Goal: Information Seeking & Learning: Check status

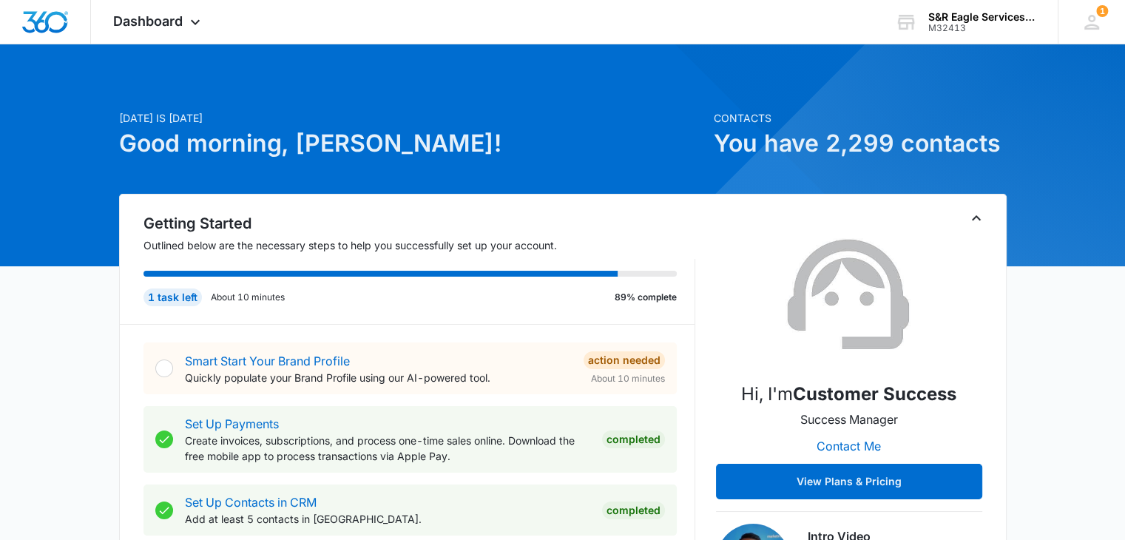
click at [628, 129] on h1 "Good morning, [PERSON_NAME]!" at bounding box center [412, 143] width 586 height 35
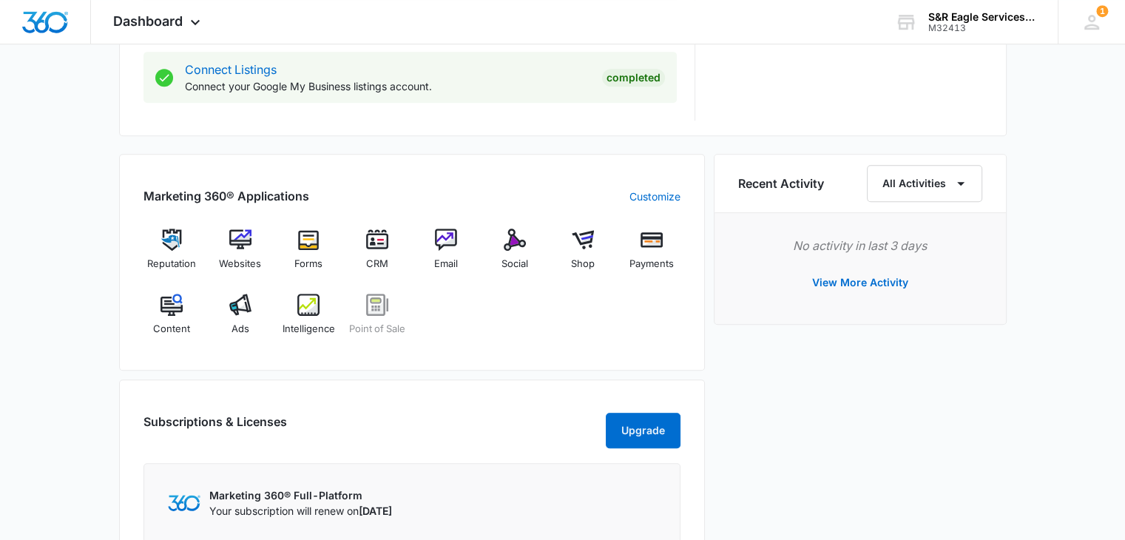
scroll to position [834, 0]
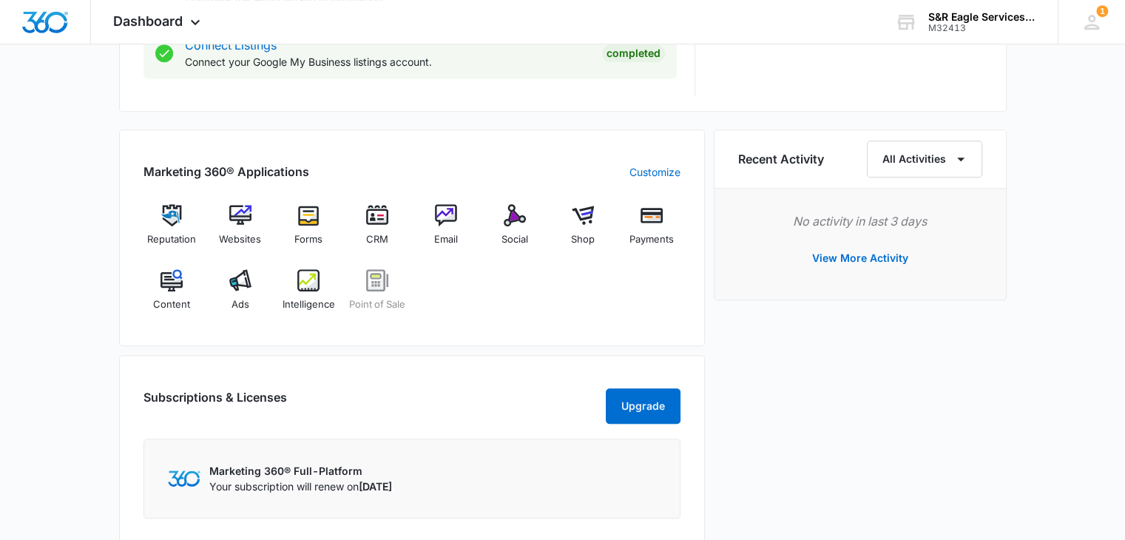
click at [707, 179] on div "Marketing 360® Applications Customize Reputation Websites Forms CRM Email Socia…" at bounding box center [562, 340] width 887 height 422
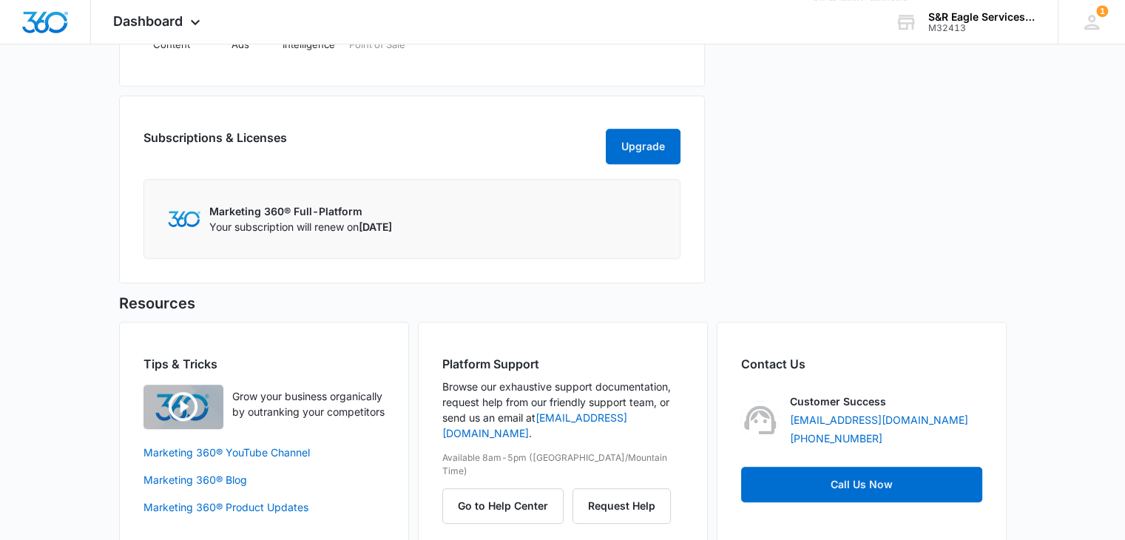
scroll to position [1133, 0]
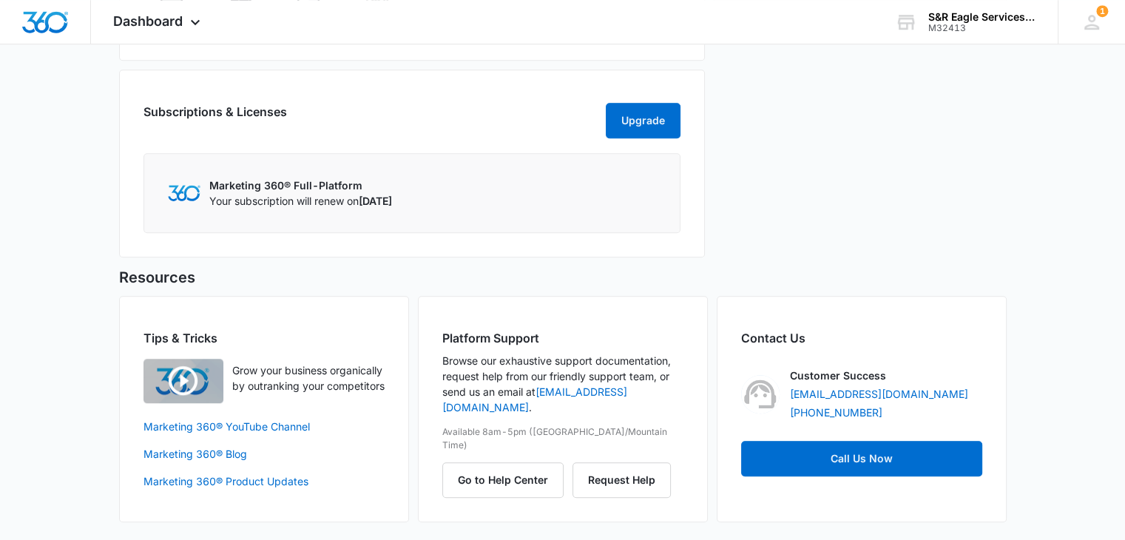
click at [714, 171] on div "Recent Activity All Activities No activity in last 3 days View More Activity" at bounding box center [859, 55] width 293 height 422
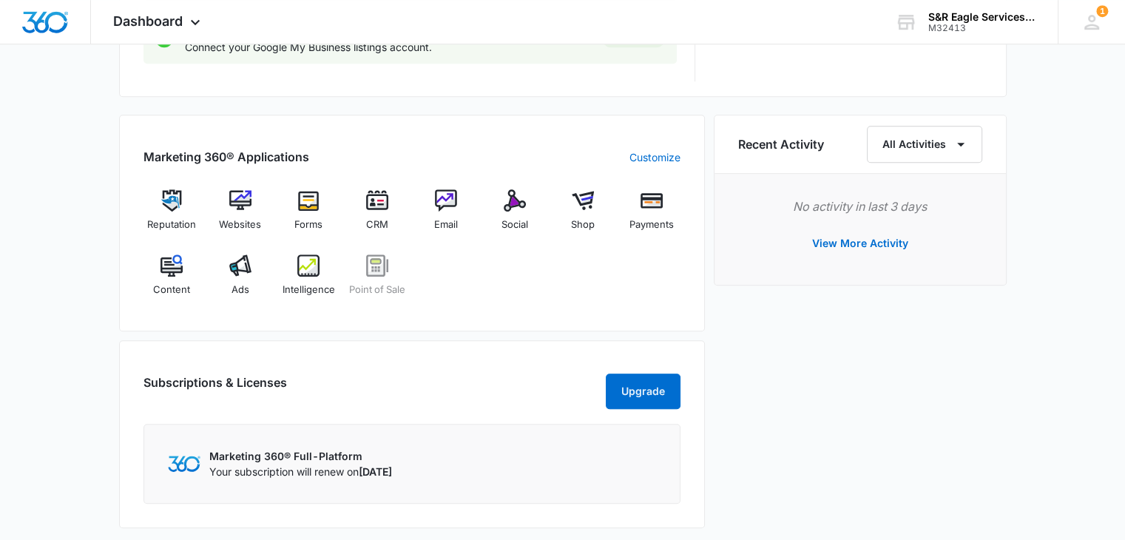
scroll to position [847, 0]
click at [710, 174] on div "Marketing 360® Applications Customize Reputation Websites Forms CRM Email Socia…" at bounding box center [562, 327] width 887 height 422
click at [708, 186] on div "Marketing 360® Applications Customize Reputation Websites Forms CRM Email Socia…" at bounding box center [562, 327] width 887 height 422
click at [373, 219] on span "CRM" at bounding box center [377, 226] width 22 height 15
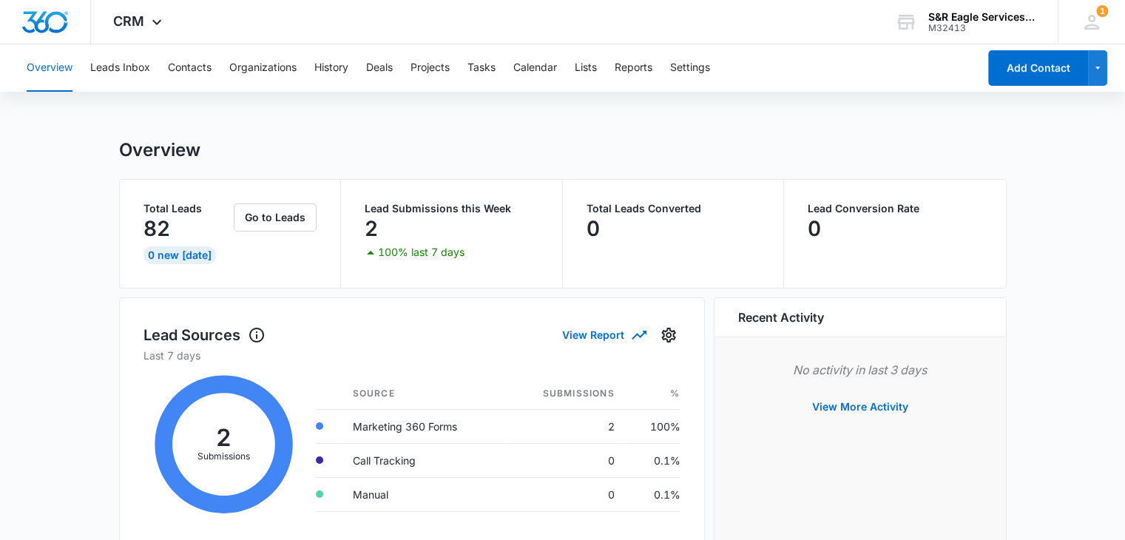
click at [433, 144] on div "Overview" at bounding box center [562, 150] width 887 height 22
click at [423, 152] on div "Overview" at bounding box center [562, 150] width 887 height 22
click at [302, 220] on button "Go to Leads" at bounding box center [275, 217] width 83 height 28
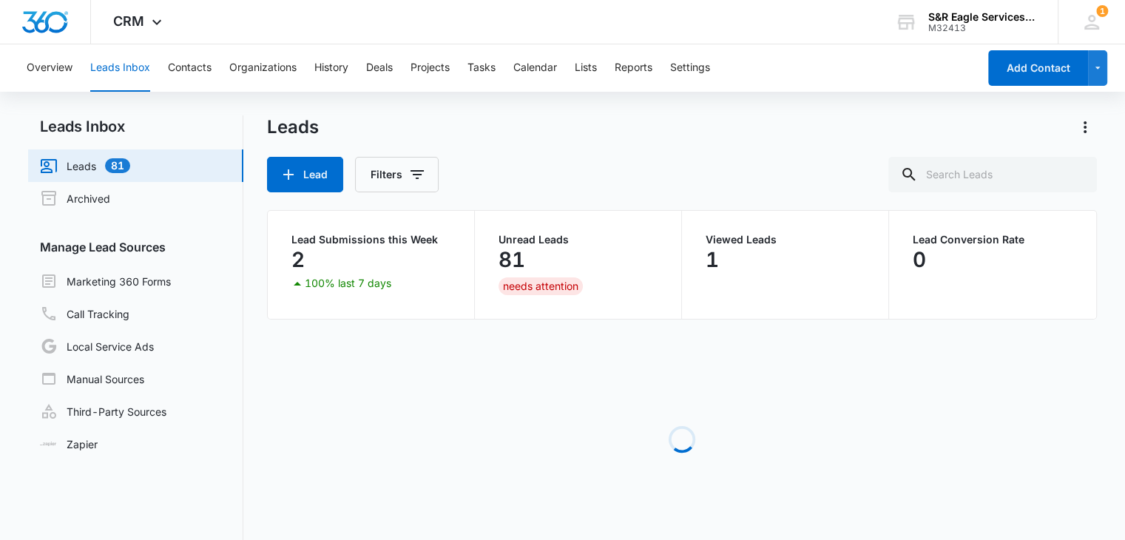
click at [542, 151] on div "Leads Lead Filters" at bounding box center [682, 153] width 830 height 77
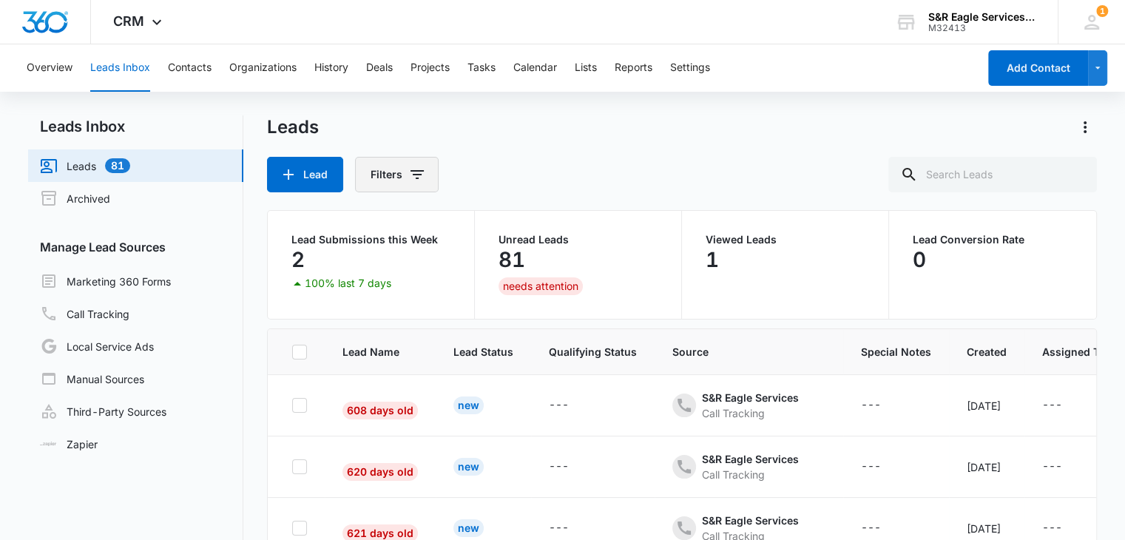
click at [417, 178] on icon "Filters" at bounding box center [417, 175] width 18 height 18
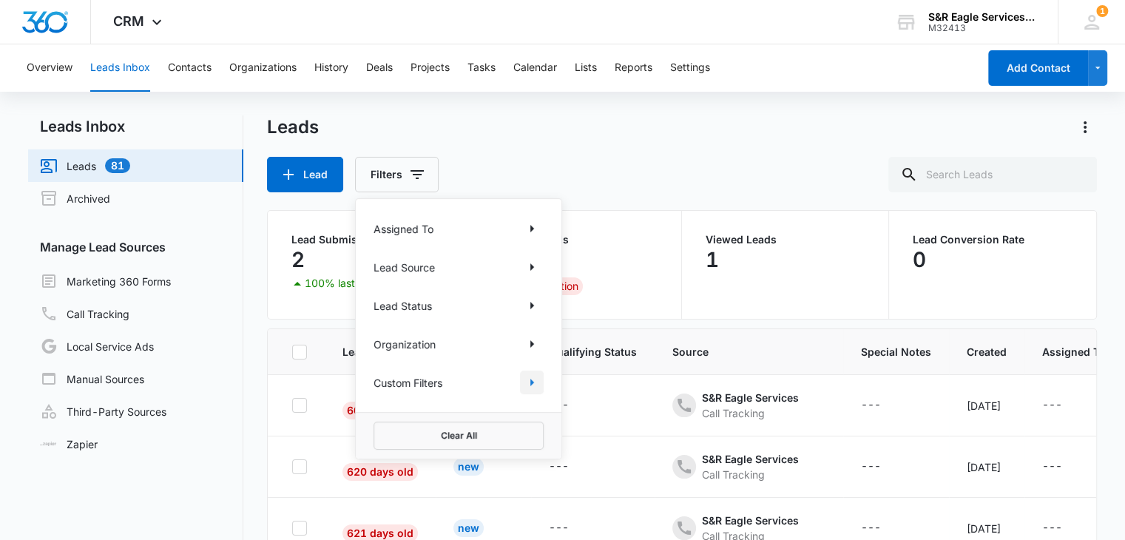
click at [534, 382] on icon "Show Custom Filters filters" at bounding box center [532, 382] width 18 height 18
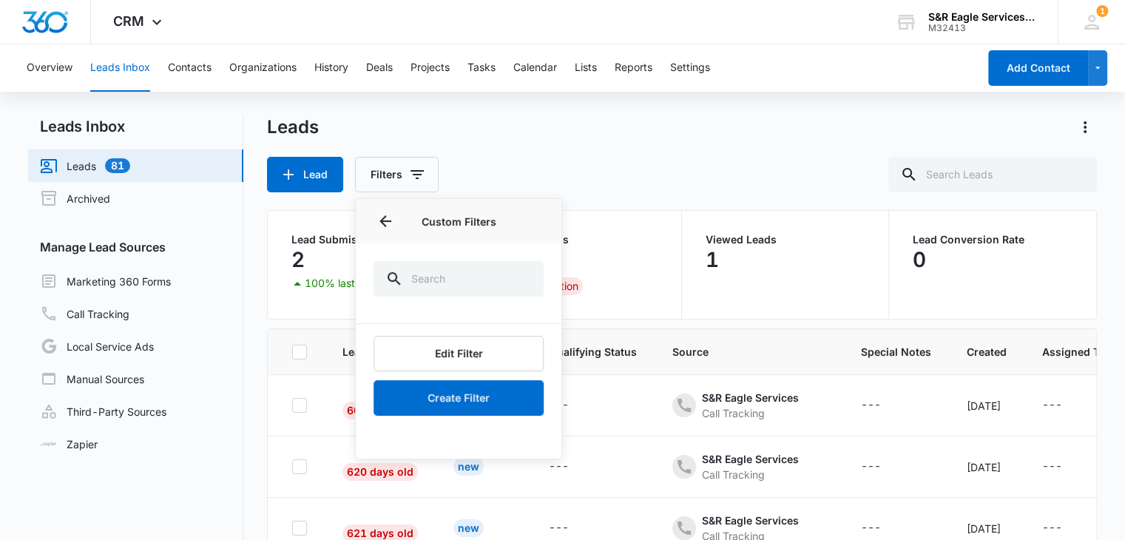
click at [462, 246] on div at bounding box center [459, 277] width 206 height 68
click at [379, 216] on icon "Back" at bounding box center [385, 221] width 18 height 18
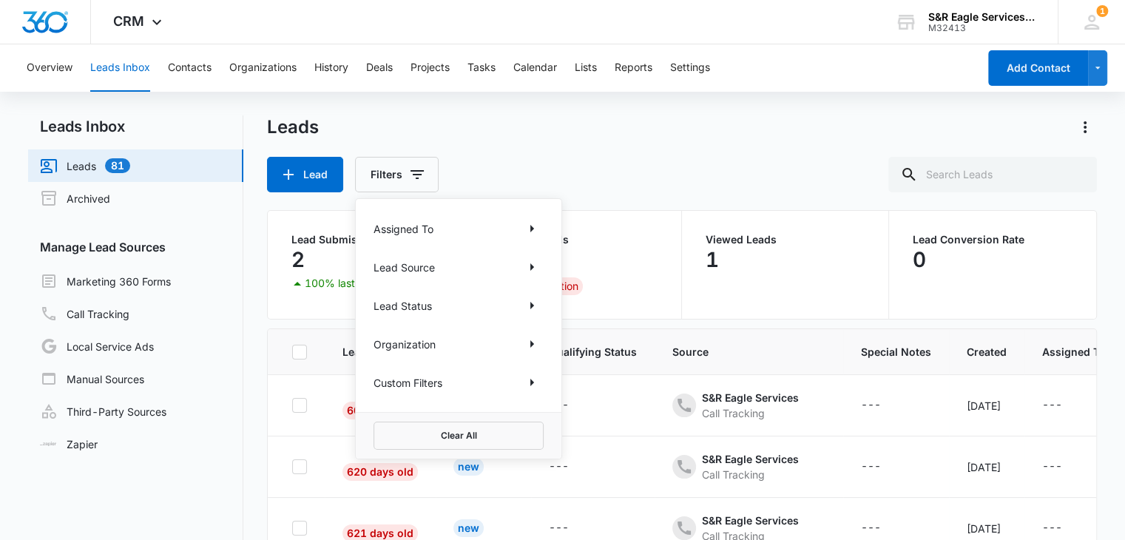
click at [464, 211] on div "Assigned To Lead Source Lead Status Organization Custom Filters" at bounding box center [459, 305] width 206 height 213
click at [642, 166] on div "Lead Filters Assigned To Lead Source Lead Status Organization Custom Filters Cl…" at bounding box center [682, 174] width 830 height 35
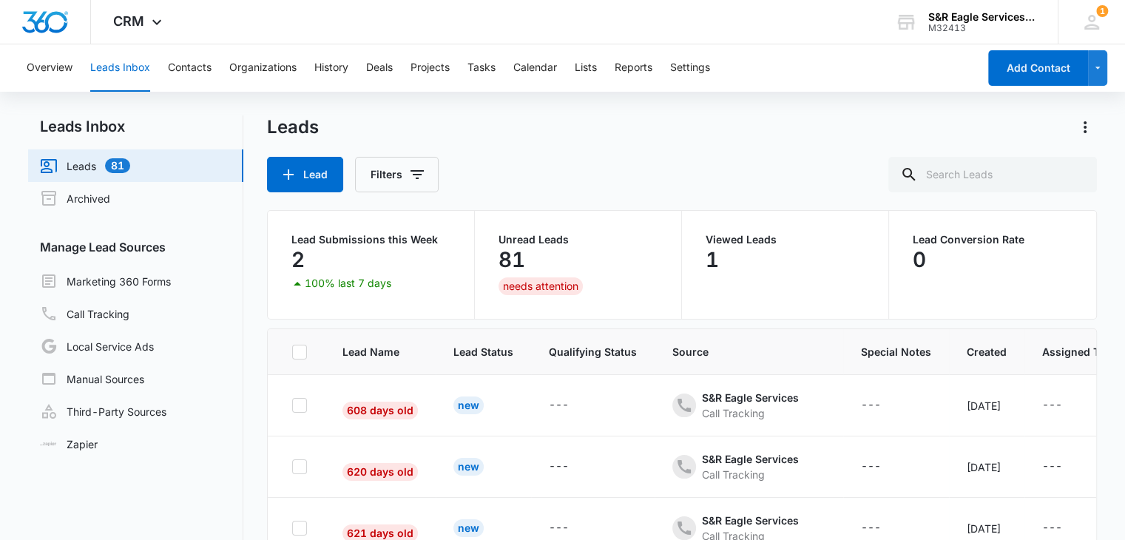
click at [667, 149] on div "Leads Lead Filters" at bounding box center [682, 153] width 830 height 77
click at [296, 347] on icon at bounding box center [299, 351] width 13 height 13
click at [292, 351] on input "checkbox" at bounding box center [291, 351] width 1 height 1
checkbox input "true"
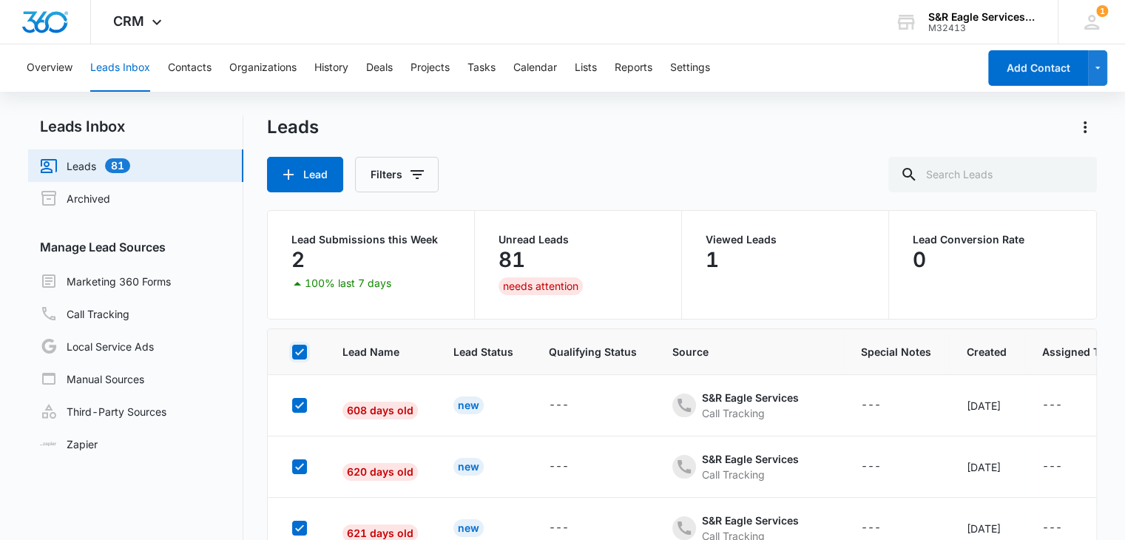
checkbox input "true"
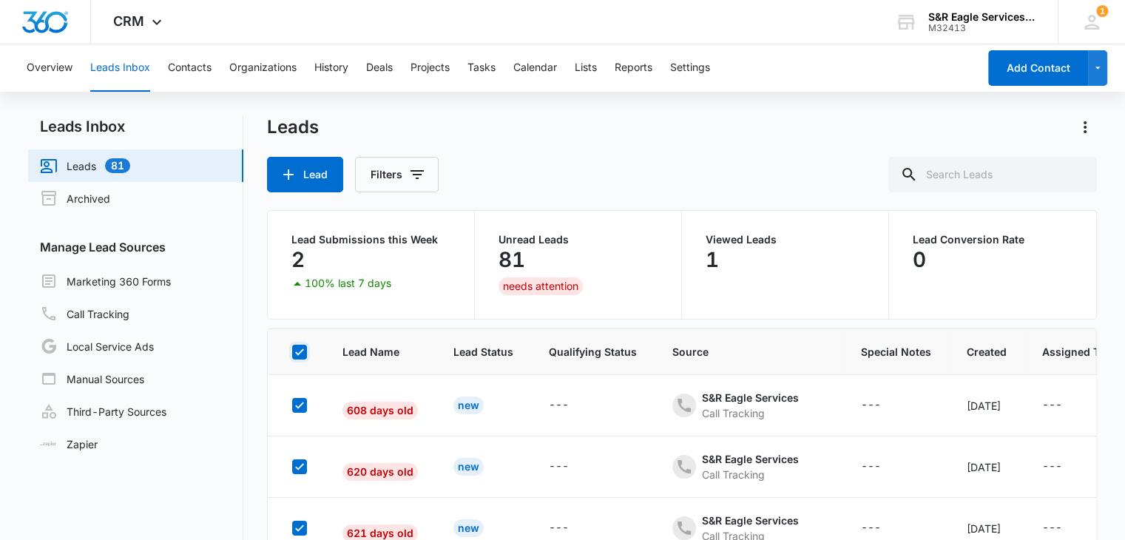
checkbox input "true"
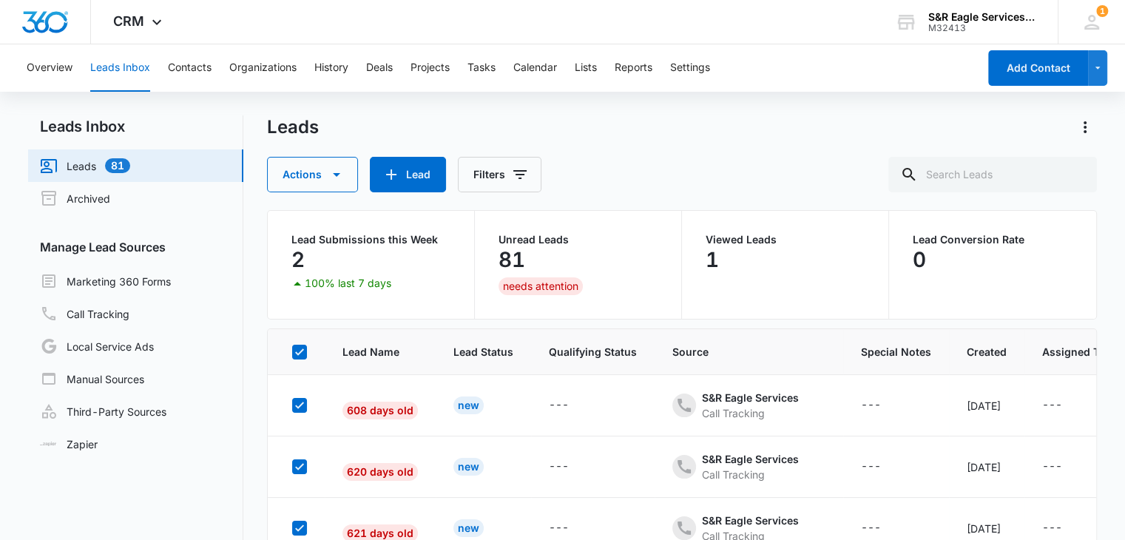
click at [296, 347] on icon at bounding box center [299, 351] width 13 height 13
click at [292, 351] on input "checkbox" at bounding box center [291, 351] width 1 height 1
checkbox input "false"
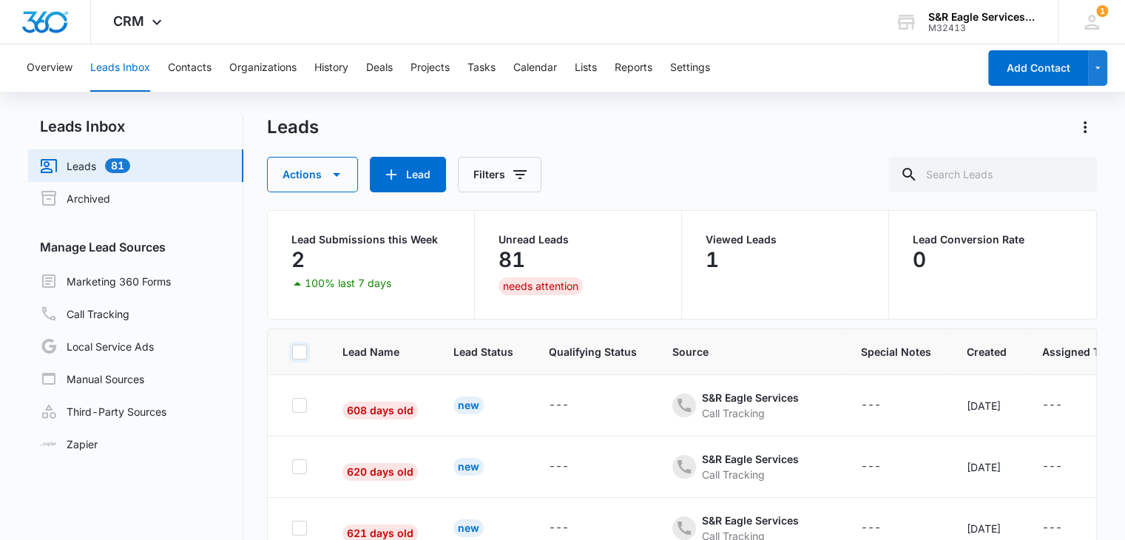
checkbox input "false"
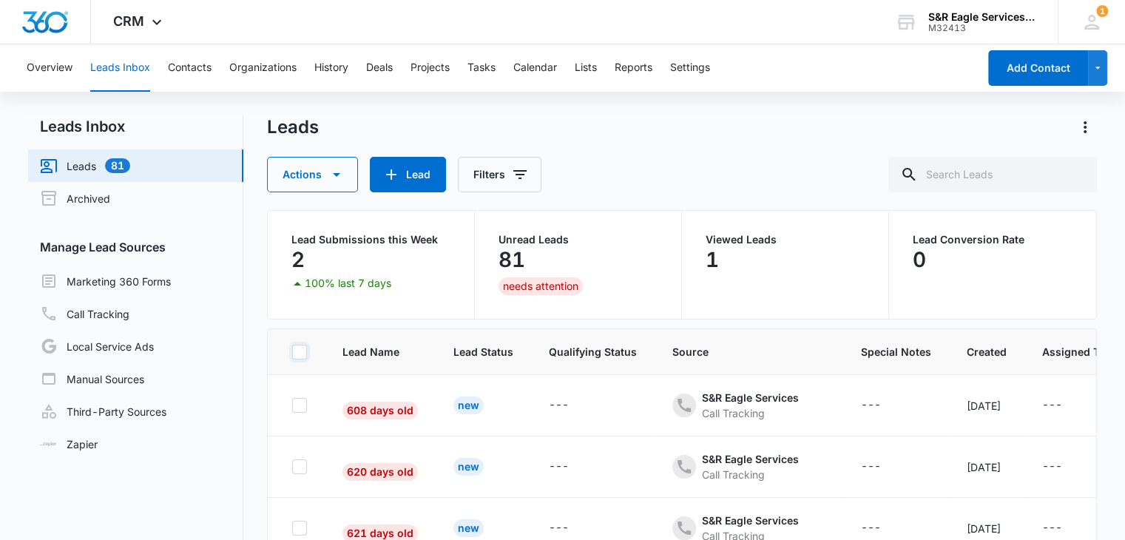
checkbox input "false"
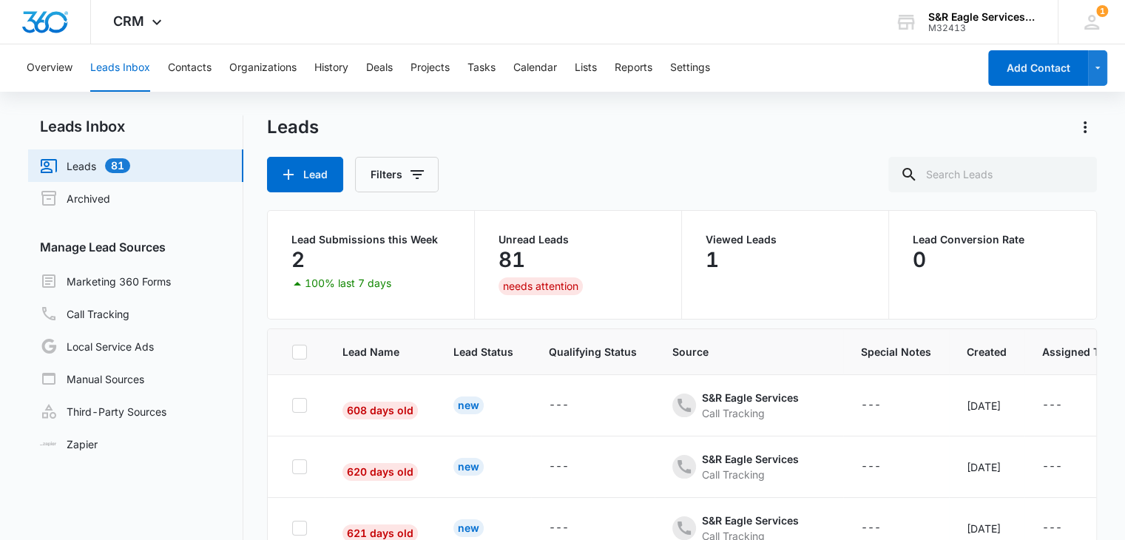
click at [302, 260] on p "2" at bounding box center [297, 260] width 13 height 24
click at [322, 237] on p "Lead Submissions this Week" at bounding box center [370, 239] width 159 height 10
click at [370, 285] on p "100% last 7 days" at bounding box center [348, 283] width 87 height 10
click at [784, 151] on div "Leads Lead Filters" at bounding box center [682, 153] width 830 height 77
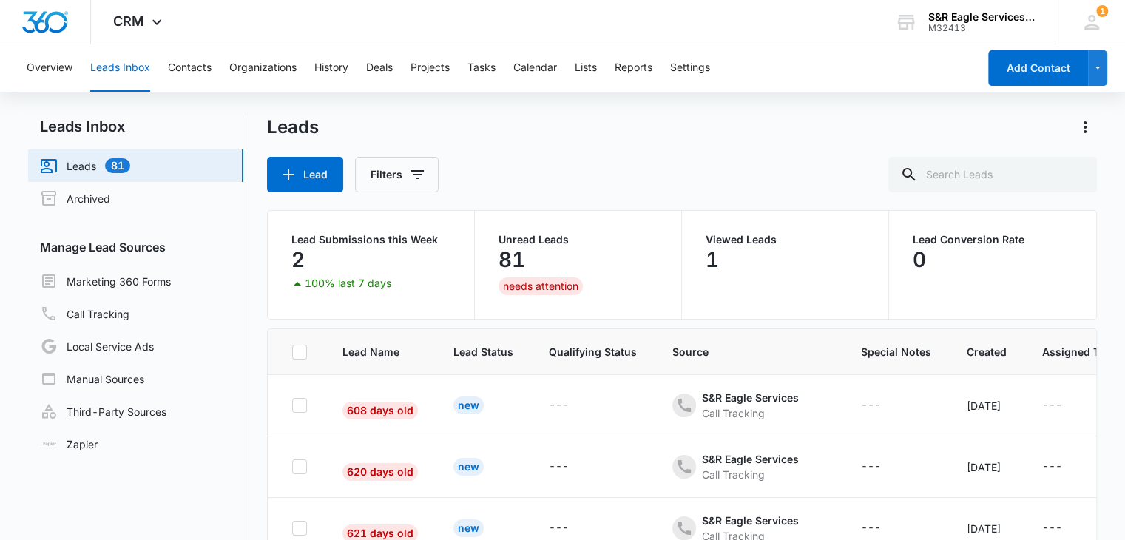
click at [786, 168] on div "Lead Filters" at bounding box center [682, 174] width 830 height 35
click at [800, 175] on div "Lead Filters" at bounding box center [682, 174] width 830 height 35
click at [127, 281] on link "Marketing 360 Forms" at bounding box center [105, 281] width 131 height 18
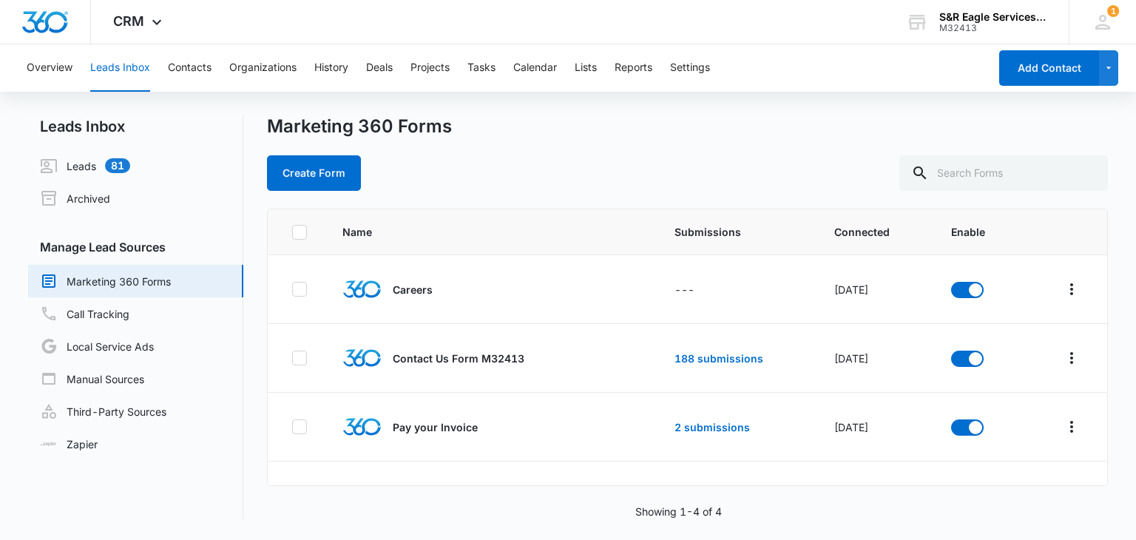
click at [691, 137] on div "Marketing 360 Forms" at bounding box center [687, 126] width 840 height 22
click at [700, 152] on div "Marketing 360 Forms Create Form" at bounding box center [687, 152] width 840 height 75
click at [700, 160] on div "Create Form" at bounding box center [687, 172] width 840 height 35
click at [694, 152] on div "Marketing 360 Forms Create Form" at bounding box center [687, 152] width 840 height 75
click at [710, 152] on div "Marketing 360 Forms Create Form" at bounding box center [687, 152] width 840 height 75
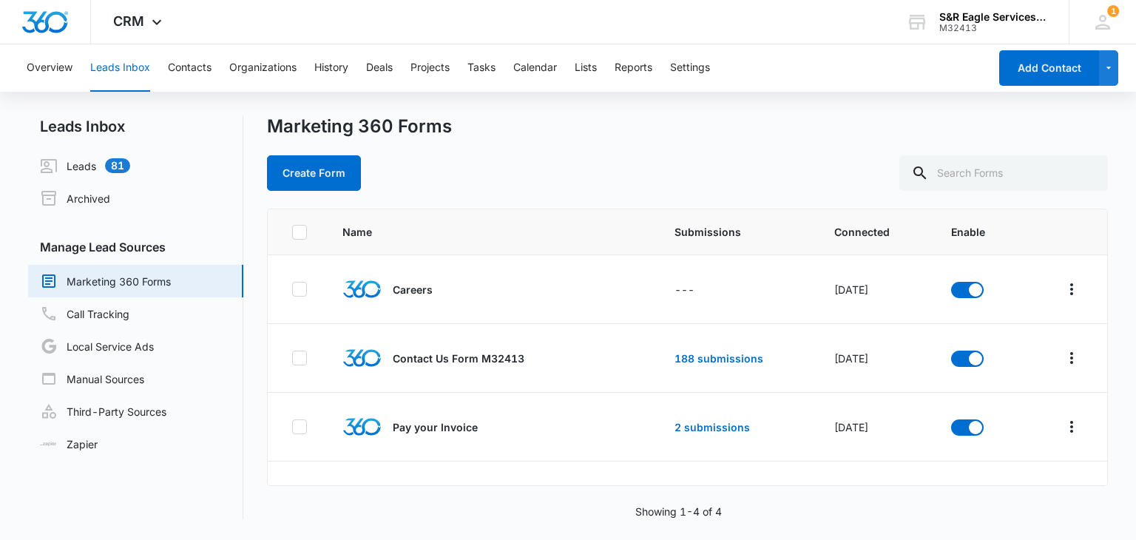
click at [701, 166] on div "Create Form" at bounding box center [687, 172] width 840 height 35
click at [95, 166] on link "Leads 81" at bounding box center [85, 166] width 90 height 18
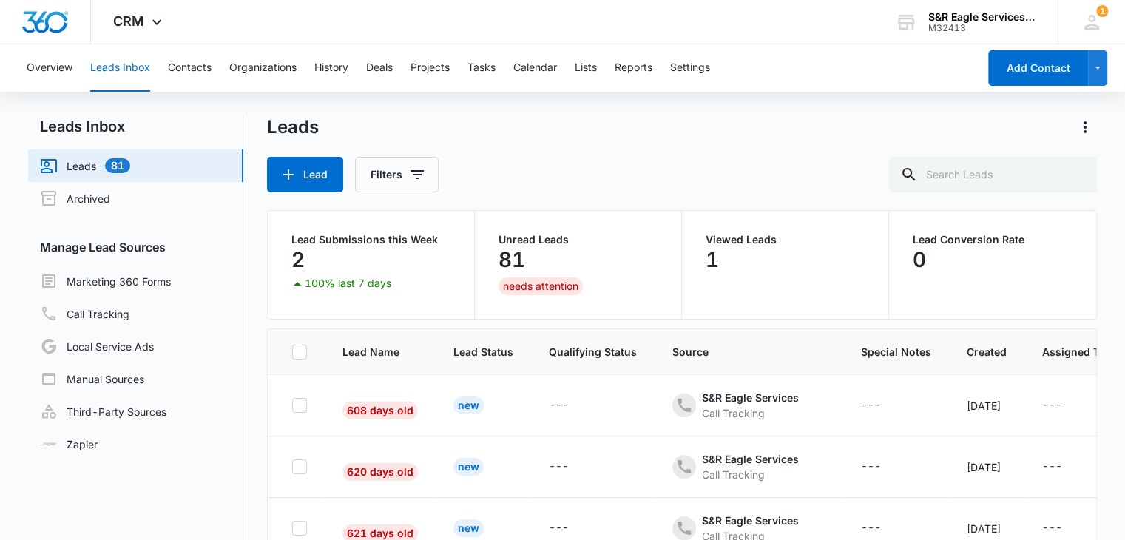
click at [628, 157] on div "Lead Filters" at bounding box center [682, 174] width 830 height 35
click at [378, 286] on p "100% last 7 days" at bounding box center [348, 283] width 87 height 10
click at [308, 237] on p "Lead Submissions this Week" at bounding box center [370, 239] width 159 height 10
click at [393, 177] on button "Filters" at bounding box center [397, 174] width 84 height 35
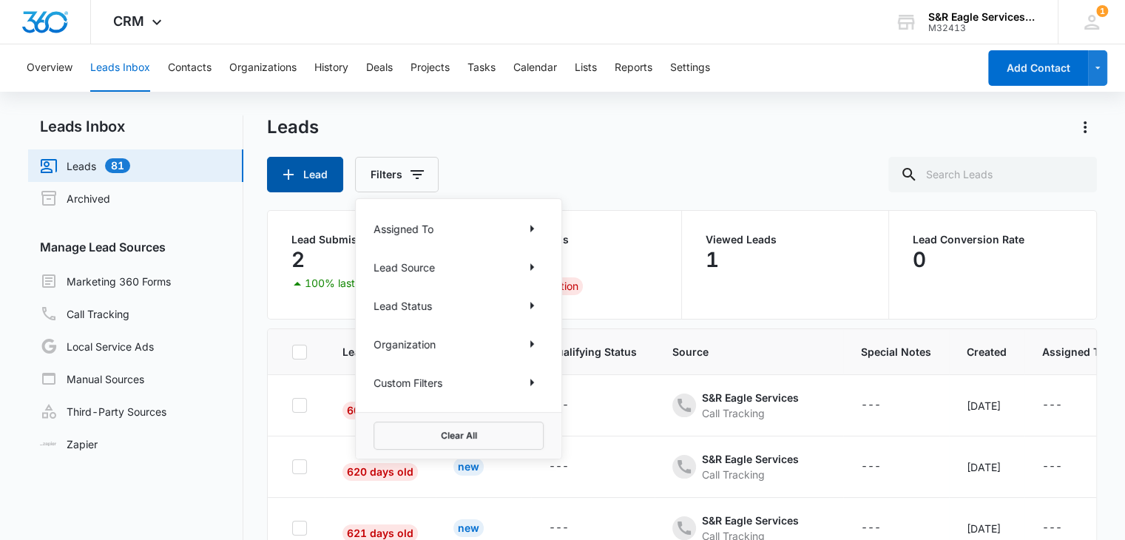
click at [337, 176] on button "Lead" at bounding box center [305, 174] width 76 height 35
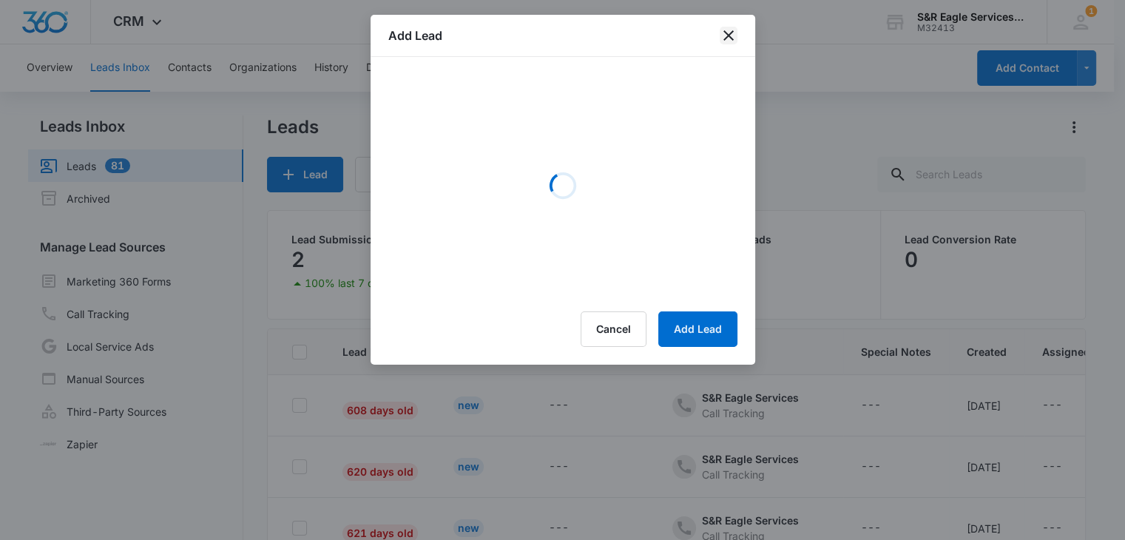
click at [732, 38] on icon "close" at bounding box center [728, 36] width 18 height 18
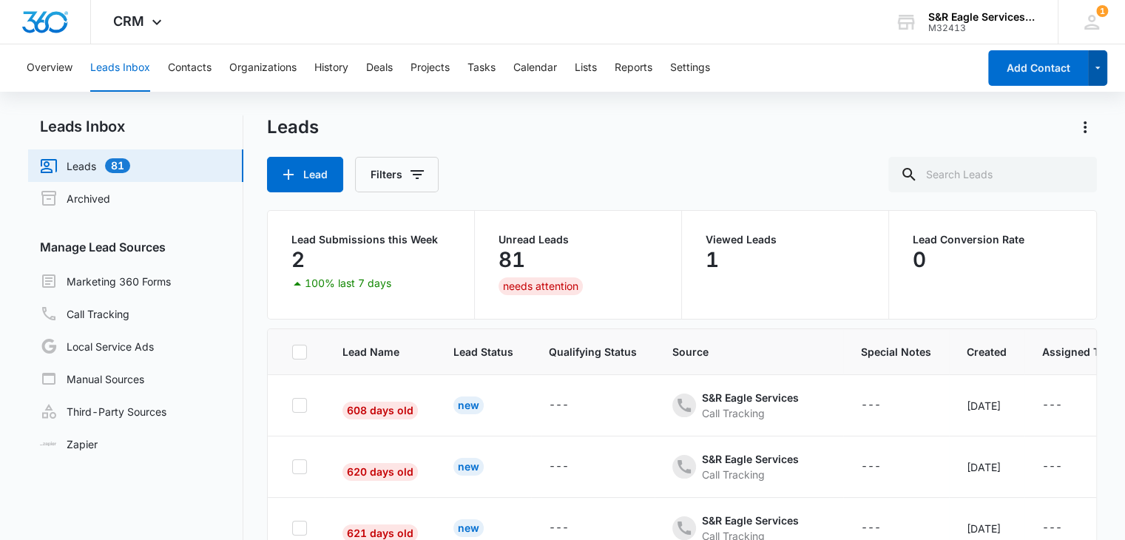
click at [1098, 72] on icon "button" at bounding box center [1097, 68] width 13 height 18
click at [745, 158] on div "Lead Filters" at bounding box center [682, 174] width 830 height 35
click at [1009, 164] on input "text" at bounding box center [992, 174] width 208 height 35
click at [1082, 131] on icon "Actions" at bounding box center [1085, 127] width 18 height 18
click at [990, 122] on div "Leads Export" at bounding box center [682, 127] width 830 height 24
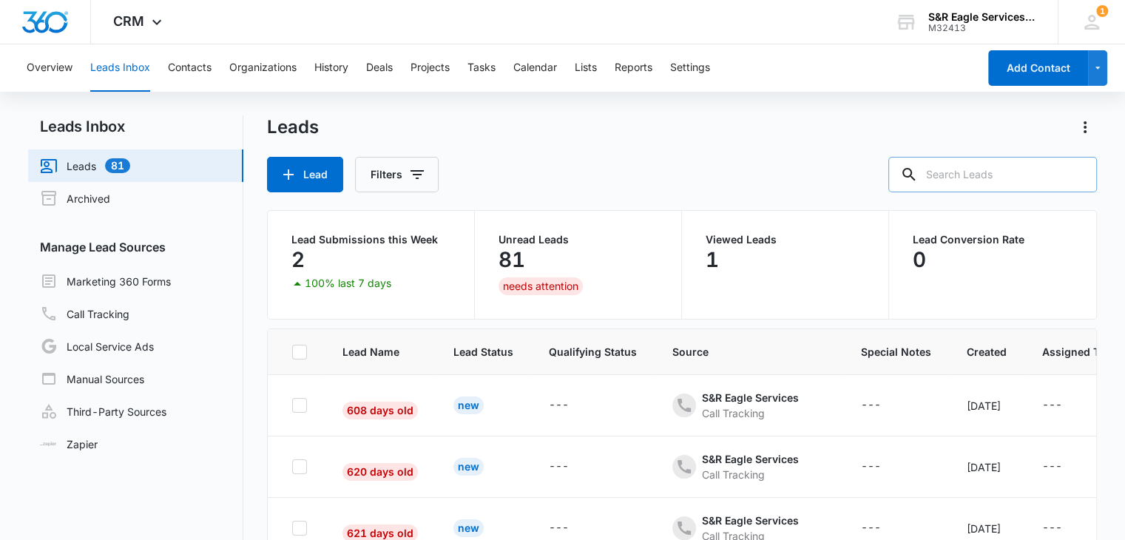
click at [1031, 169] on input "text" at bounding box center [992, 174] width 208 height 35
click at [814, 144] on div "Leads Lead Filters" at bounding box center [682, 153] width 830 height 77
click at [756, 152] on div "Leads Lead Filters" at bounding box center [682, 153] width 830 height 77
click at [634, 62] on button "Reports" at bounding box center [633, 67] width 38 height 47
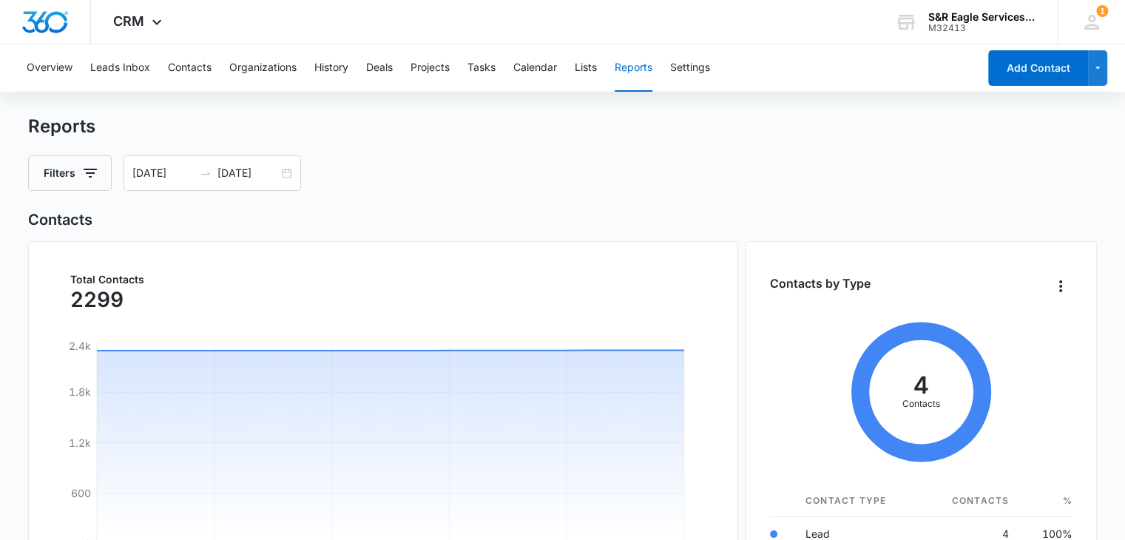
click at [695, 180] on div "Filters [DATE] [DATE]" at bounding box center [562, 172] width 1068 height 35
click at [592, 78] on button "Lists" at bounding box center [585, 67] width 22 height 47
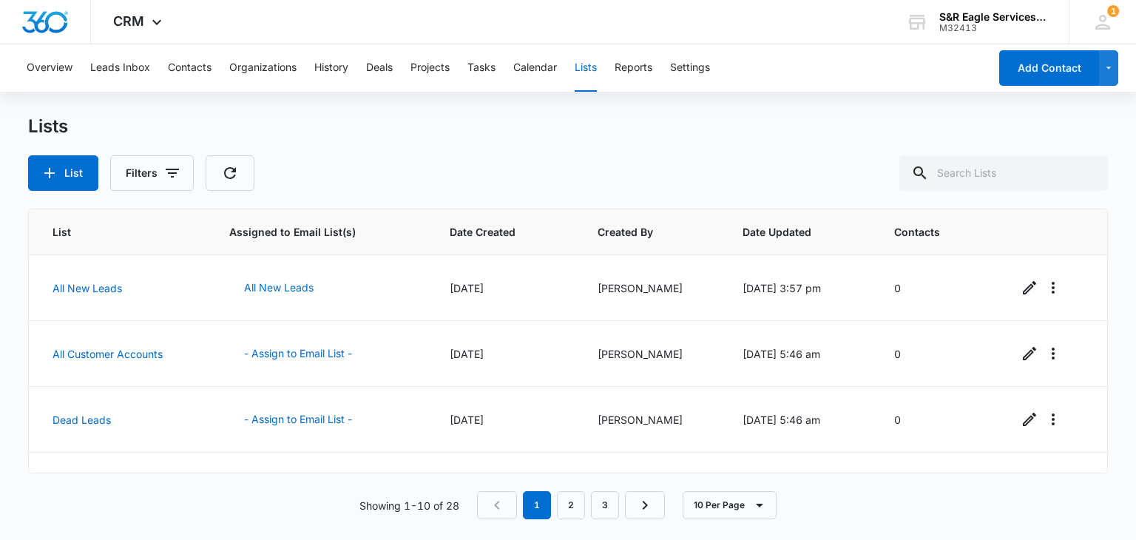
click at [661, 160] on div "List Filters" at bounding box center [567, 172] width 1079 height 35
click at [268, 75] on button "Organizations" at bounding box center [262, 67] width 67 height 47
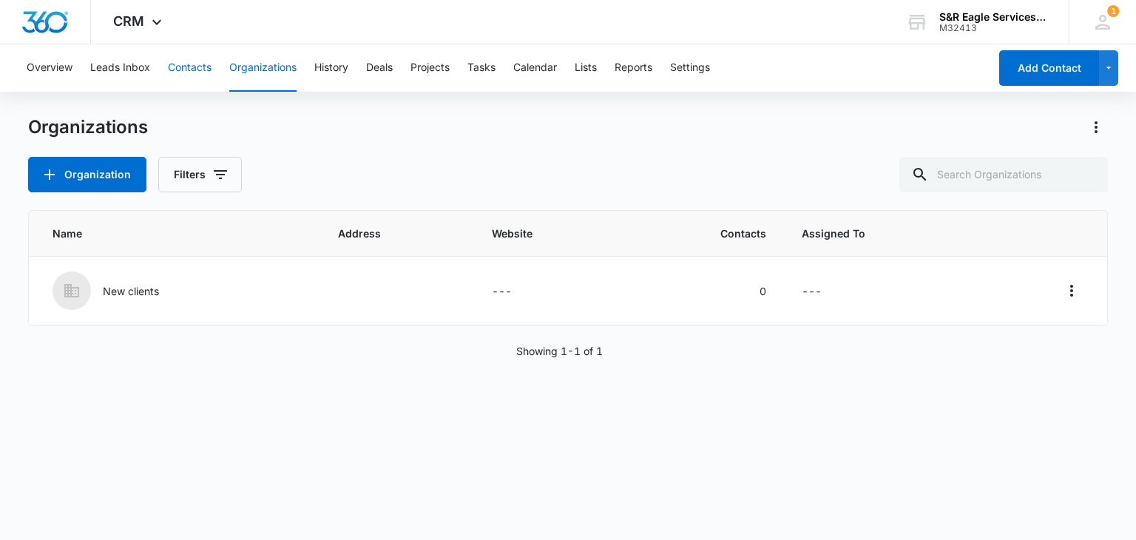
click at [172, 67] on button "Contacts" at bounding box center [190, 67] width 44 height 47
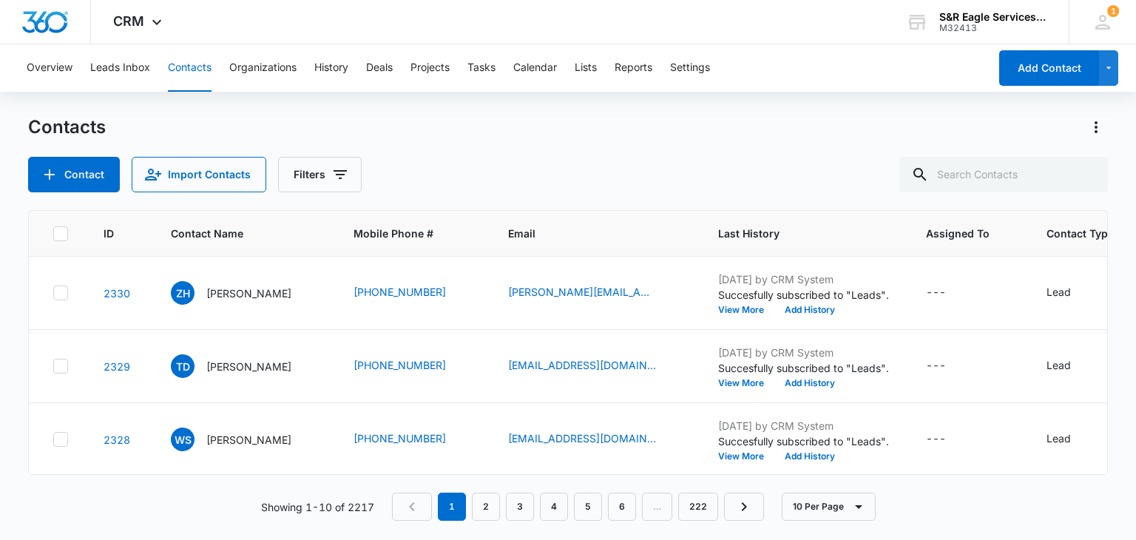
click at [640, 171] on div "Contact Import Contacts Filters" at bounding box center [567, 174] width 1079 height 35
click at [603, 149] on div "Contacts Contact Import Contacts Filters" at bounding box center [567, 153] width 1079 height 77
click at [608, 128] on div "Contacts" at bounding box center [567, 127] width 1079 height 24
click at [114, 69] on button "Leads Inbox" at bounding box center [120, 67] width 60 height 47
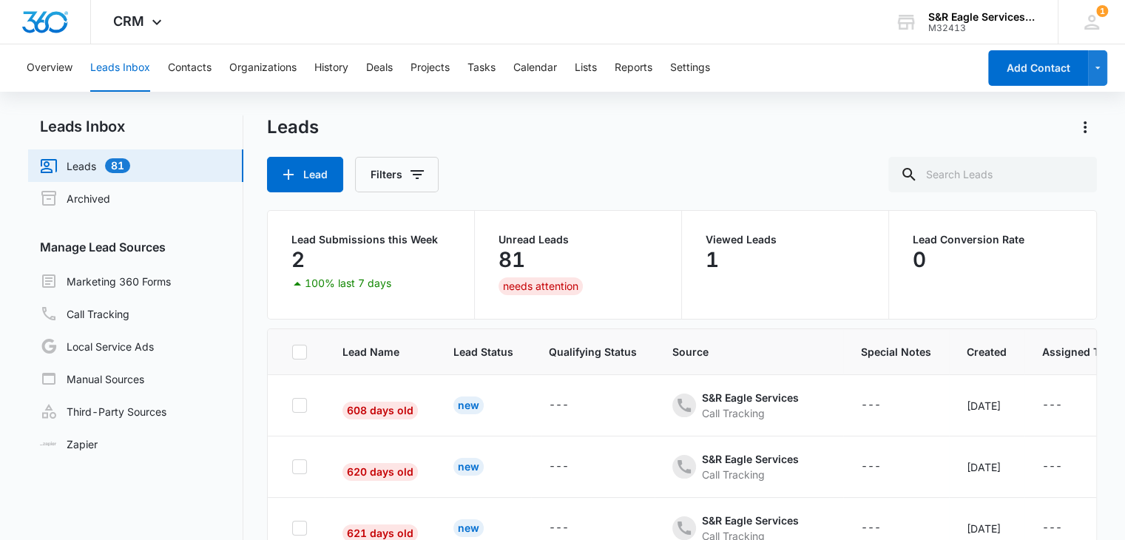
click at [632, 152] on div "Leads Lead Filters" at bounding box center [682, 153] width 830 height 77
drag, startPoint x: 349, startPoint y: 291, endPoint x: 312, endPoint y: 243, distance: 60.0
click at [346, 289] on div "100% last 7 days" at bounding box center [369, 283] width 162 height 18
click at [311, 242] on p "Lead Submissions this Week" at bounding box center [370, 239] width 159 height 10
click at [322, 250] on div "2" at bounding box center [370, 260] width 159 height 30
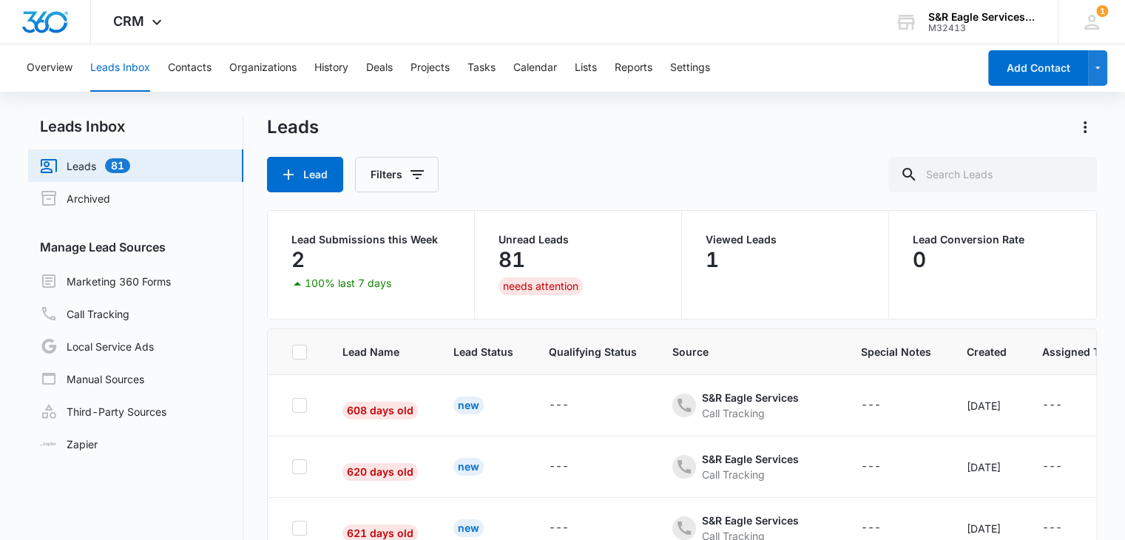
click at [626, 155] on div "Leads Lead Filters" at bounding box center [682, 153] width 830 height 77
click at [129, 320] on link "Call Tracking" at bounding box center [84, 314] width 89 height 18
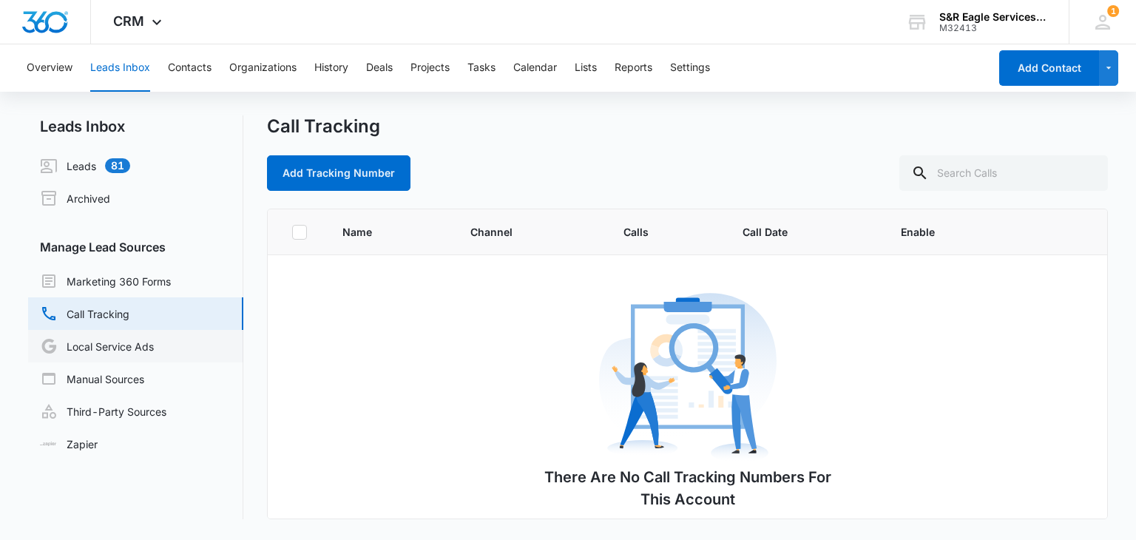
click at [148, 347] on link "Local Service Ads" at bounding box center [97, 346] width 114 height 18
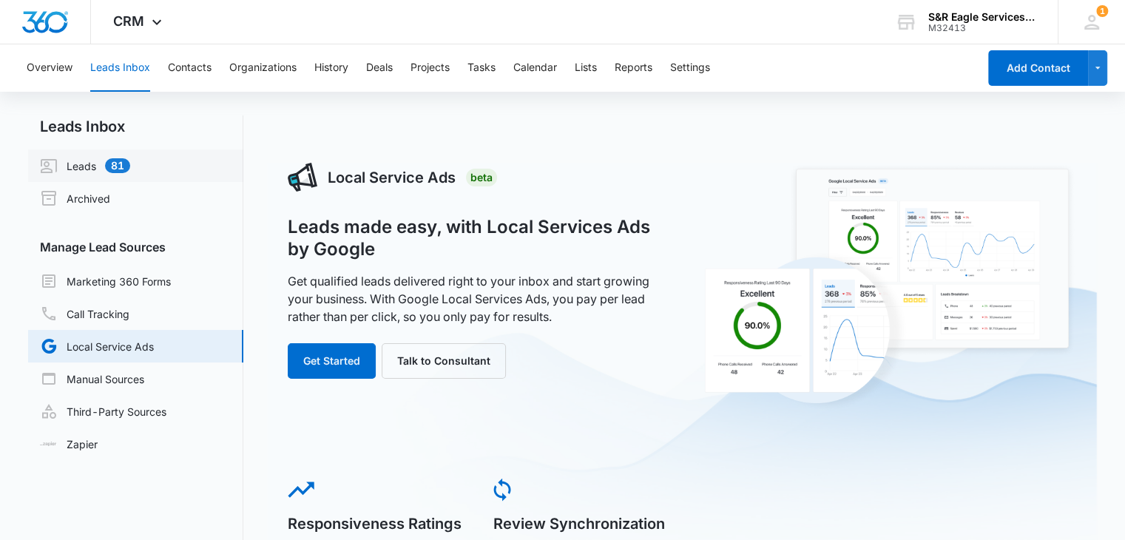
click at [130, 157] on link "Leads 81" at bounding box center [85, 166] width 90 height 18
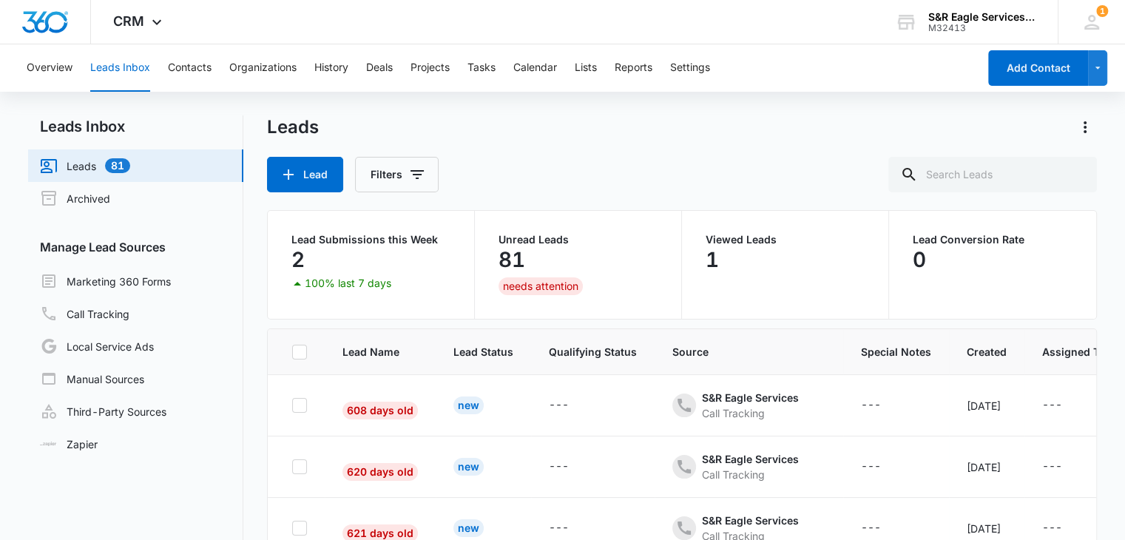
click at [712, 160] on div "Lead Filters" at bounding box center [682, 174] width 830 height 35
click at [58, 69] on button "Overview" at bounding box center [50, 67] width 46 height 47
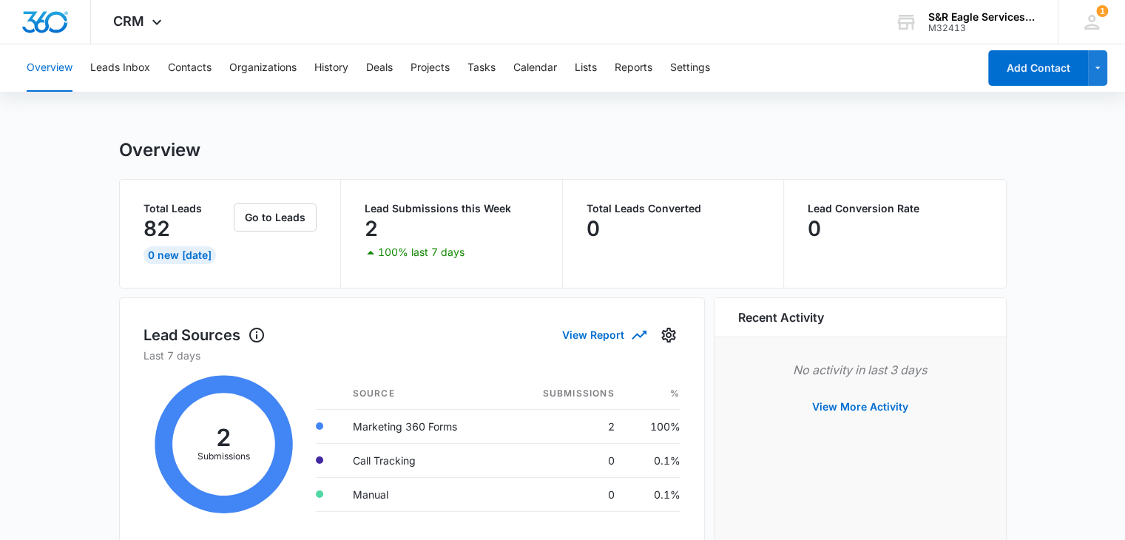
click at [660, 140] on div "Overview" at bounding box center [562, 150] width 887 height 22
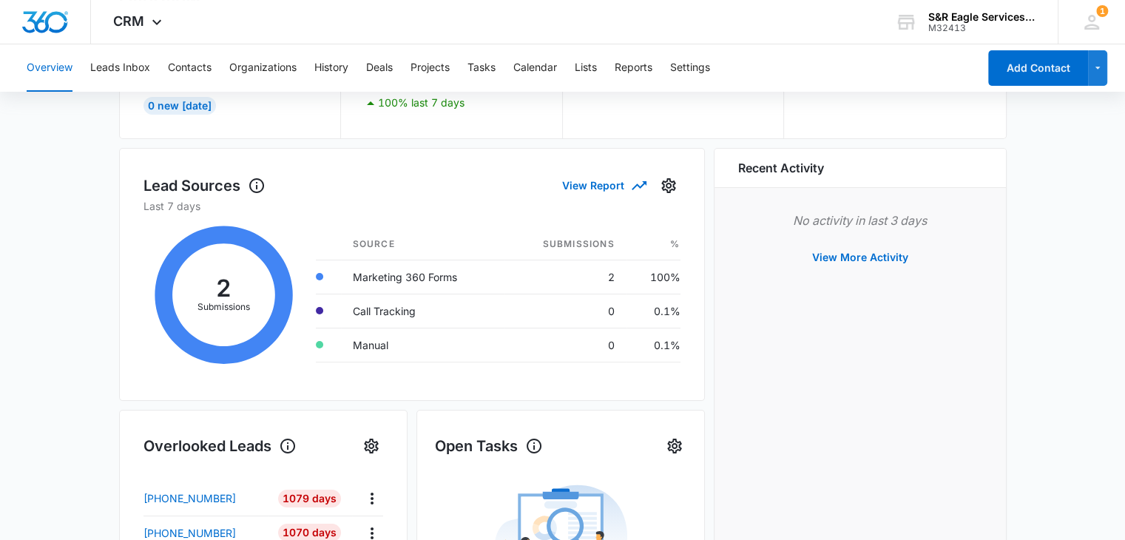
scroll to position [148, 0]
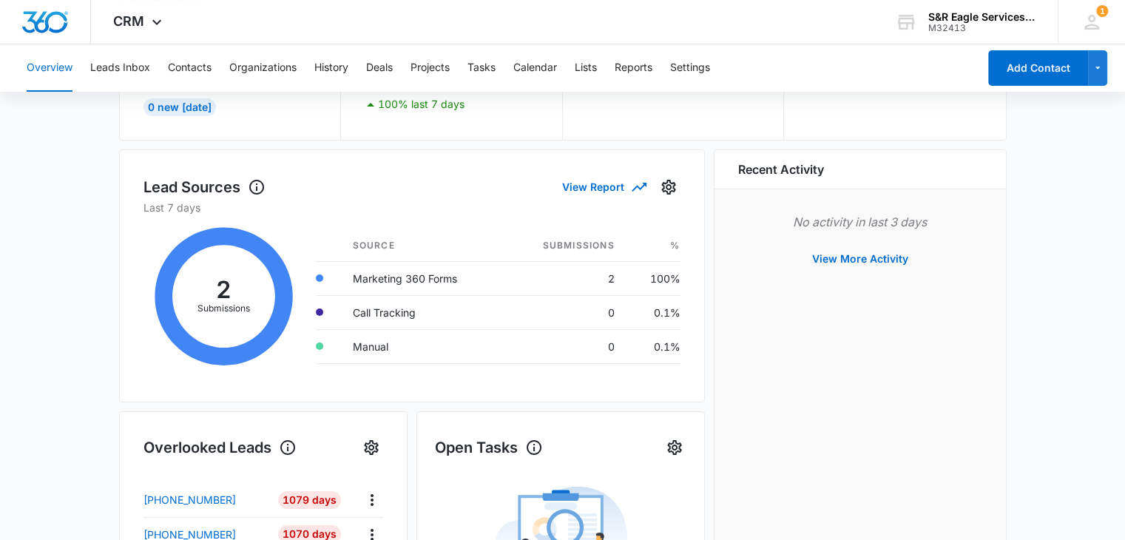
click at [708, 206] on div "Lead Sources View Report Last 7 days 2 Submissions Source Submissions % Marketi…" at bounding box center [562, 486] width 887 height 674
click at [626, 178] on button "View Report" at bounding box center [603, 187] width 83 height 26
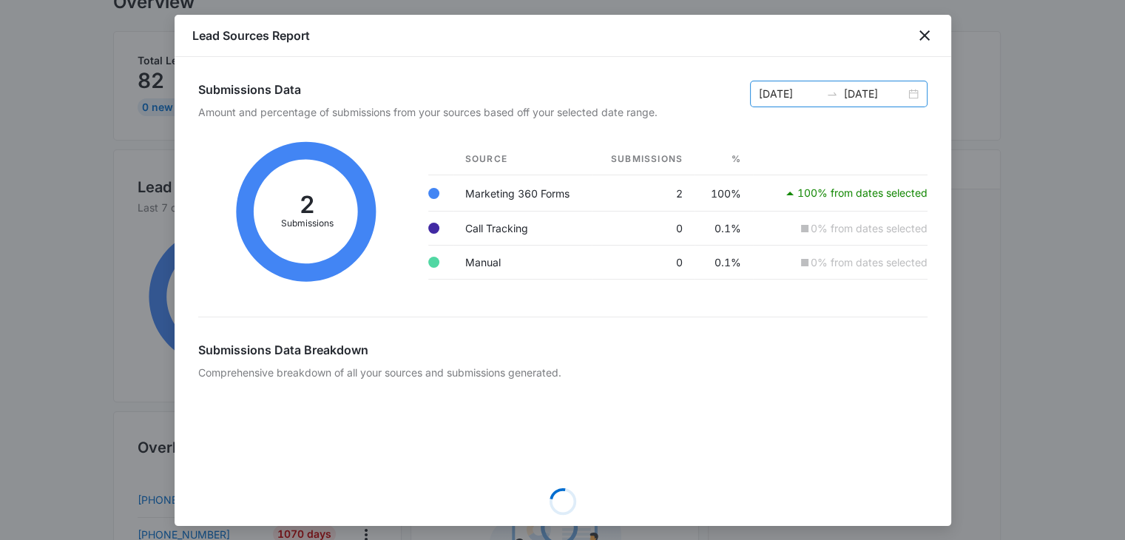
click at [775, 88] on input "[DATE]" at bounding box center [789, 94] width 61 height 16
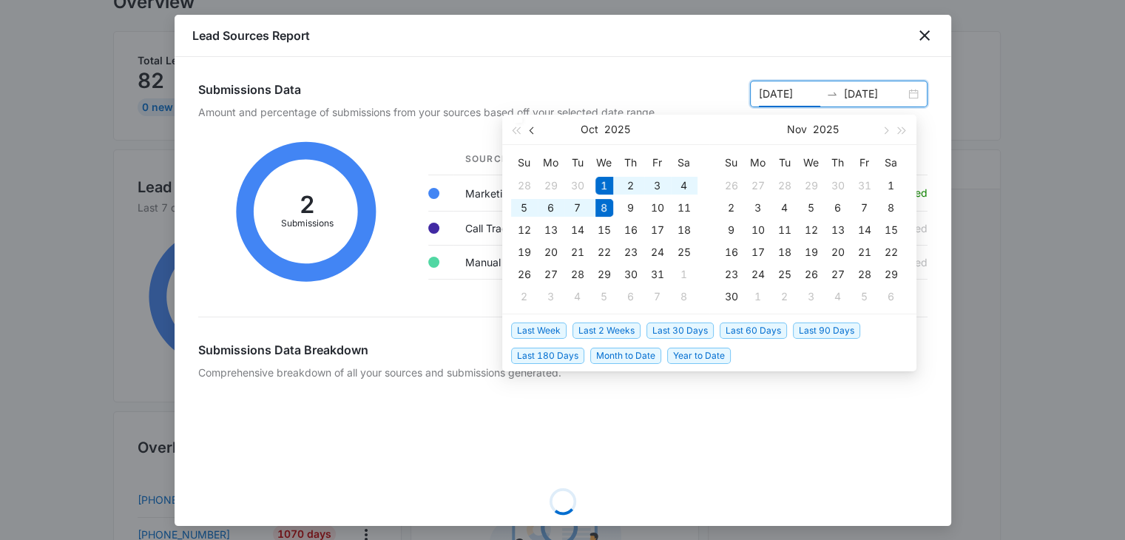
click at [529, 134] on button "button" at bounding box center [532, 130] width 16 height 30
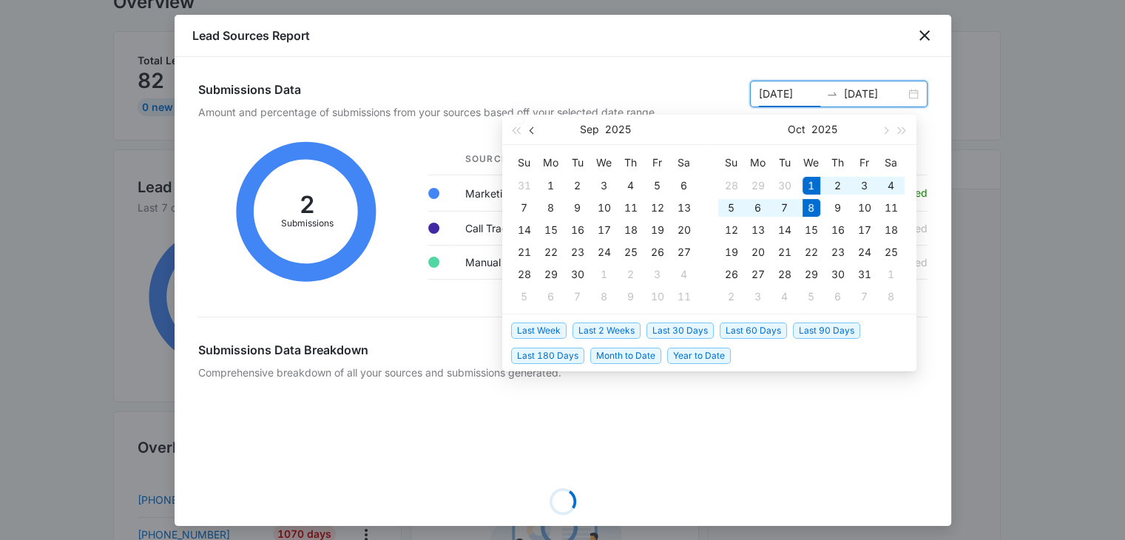
click at [529, 134] on button "button" at bounding box center [532, 130] width 16 height 30
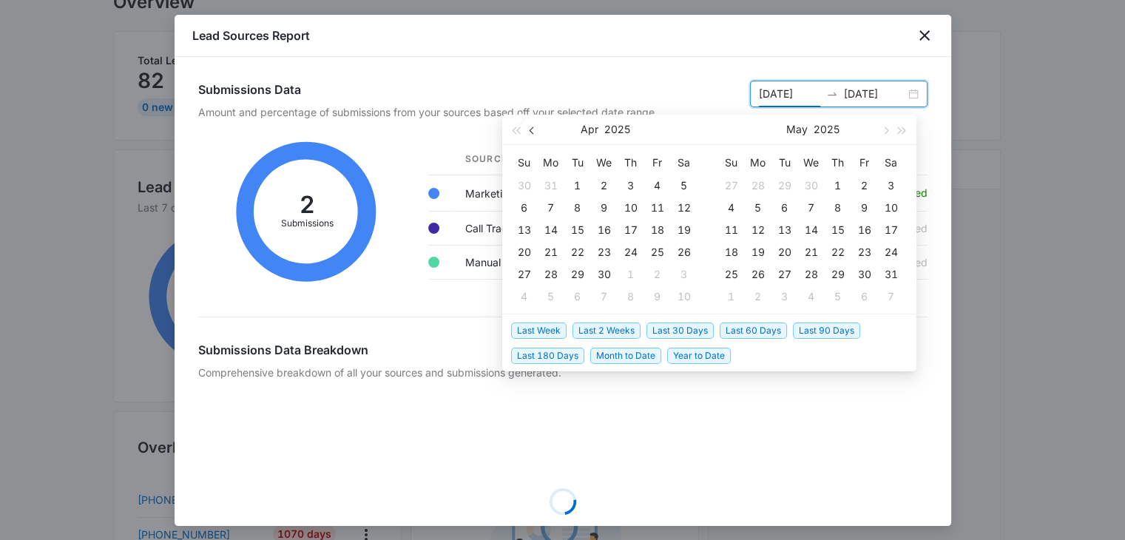
click at [529, 134] on button "button" at bounding box center [532, 130] width 16 height 30
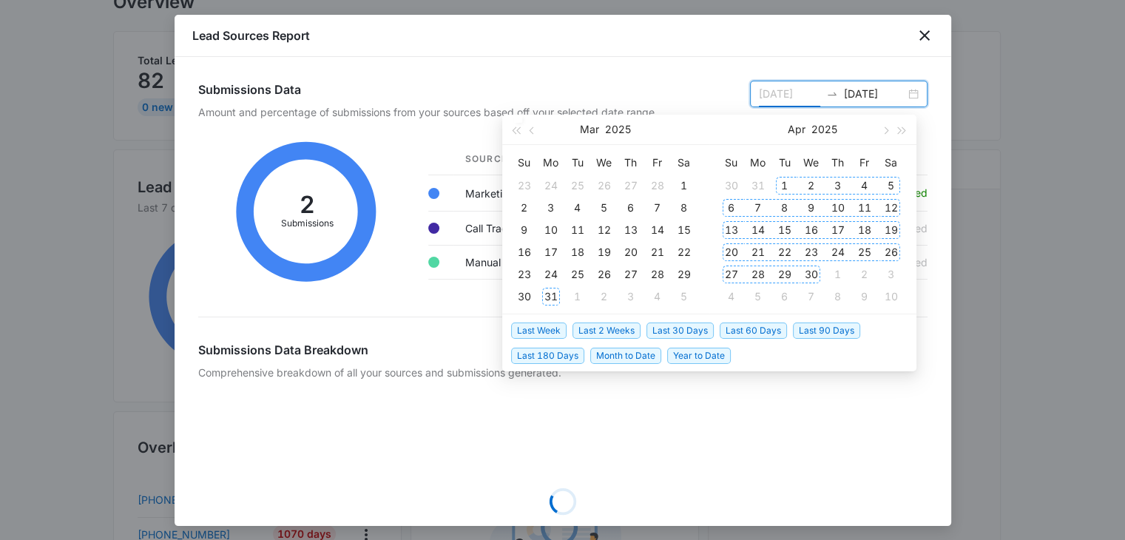
type input "[DATE]"
click at [552, 298] on div "31" at bounding box center [551, 297] width 18 height 18
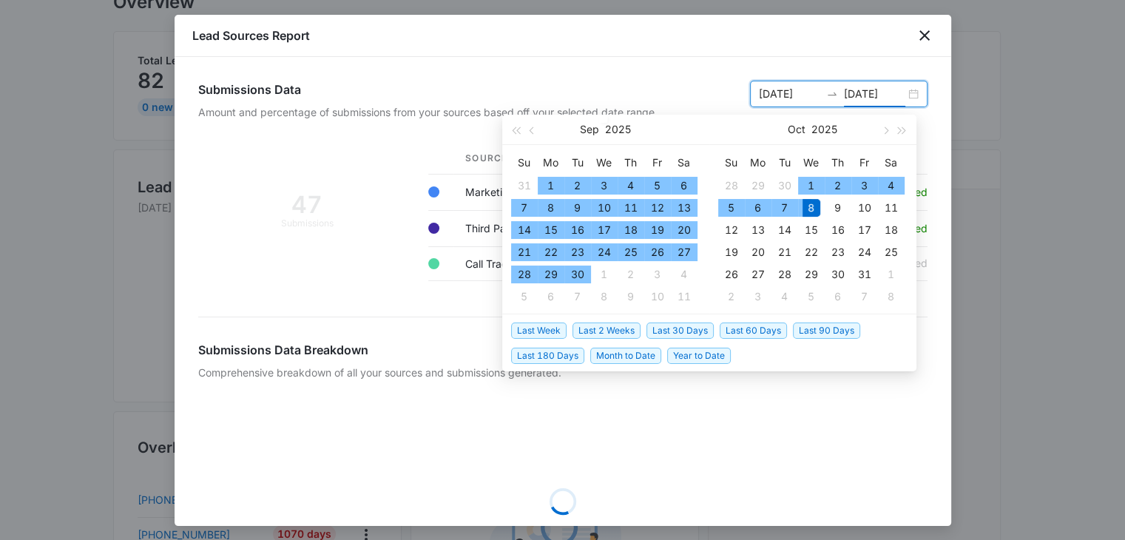
type input "[DATE]"
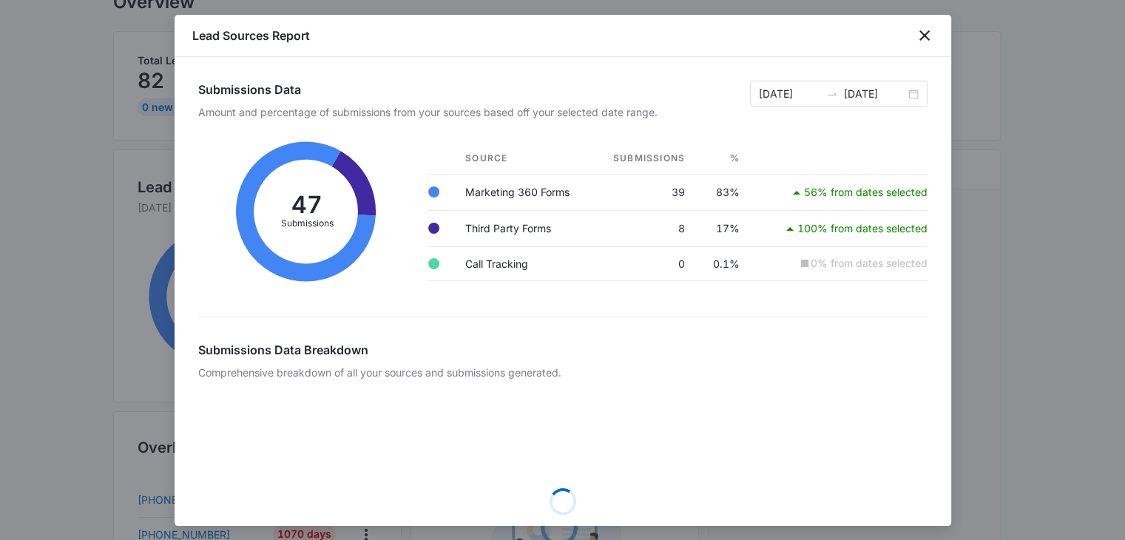
click at [564, 74] on div "Submissions Data Amount and percentage of submissions from your sources based o…" at bounding box center [562, 291] width 776 height 469
click at [658, 75] on div "Submissions Data Amount and percentage of submissions from your sources based o…" at bounding box center [562, 291] width 776 height 469
click at [640, 73] on div "Submissions Data Amount and percentage of submissions from your sources based o…" at bounding box center [562, 291] width 776 height 469
click at [675, 196] on td "39" at bounding box center [644, 192] width 104 height 36
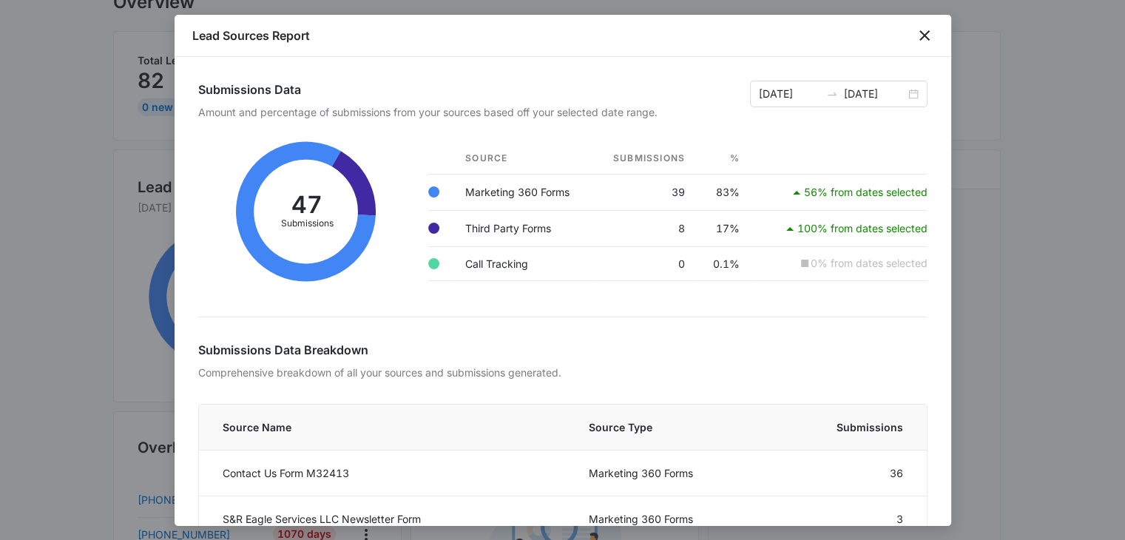
click at [706, 69] on div "Submissions Data Amount and percentage of submissions from your sources based o…" at bounding box center [562, 291] width 776 height 469
click at [843, 192] on p "56% from dates selected" at bounding box center [865, 192] width 123 height 10
click at [688, 75] on div "Submissions Data Amount and percentage of submissions from your sources based o…" at bounding box center [562, 291] width 776 height 469
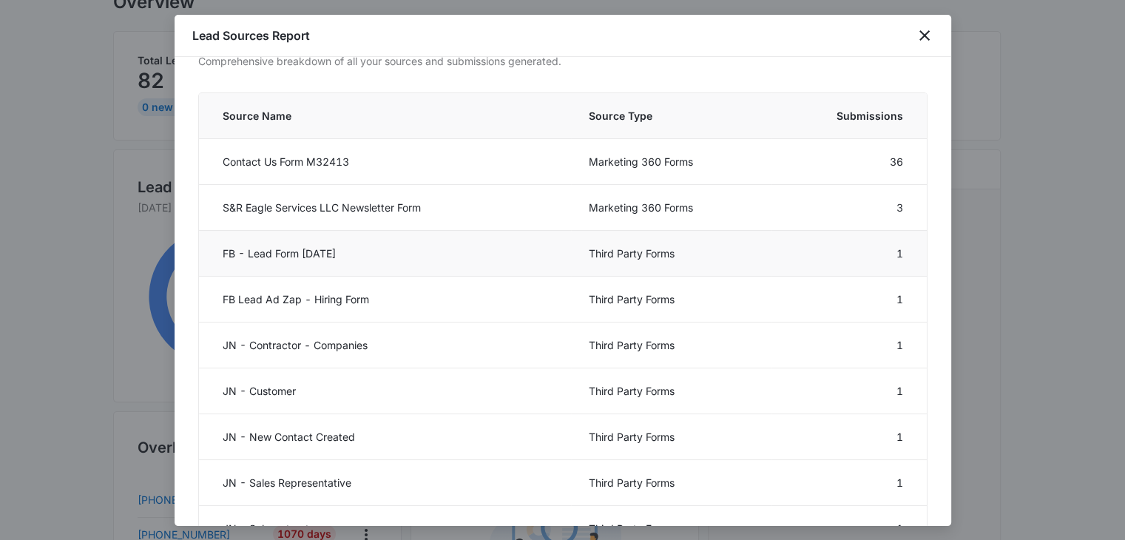
scroll to position [311, 0]
click at [552, 226] on td "S&R Eagle Services LLC Newsletter Form" at bounding box center [385, 209] width 372 height 46
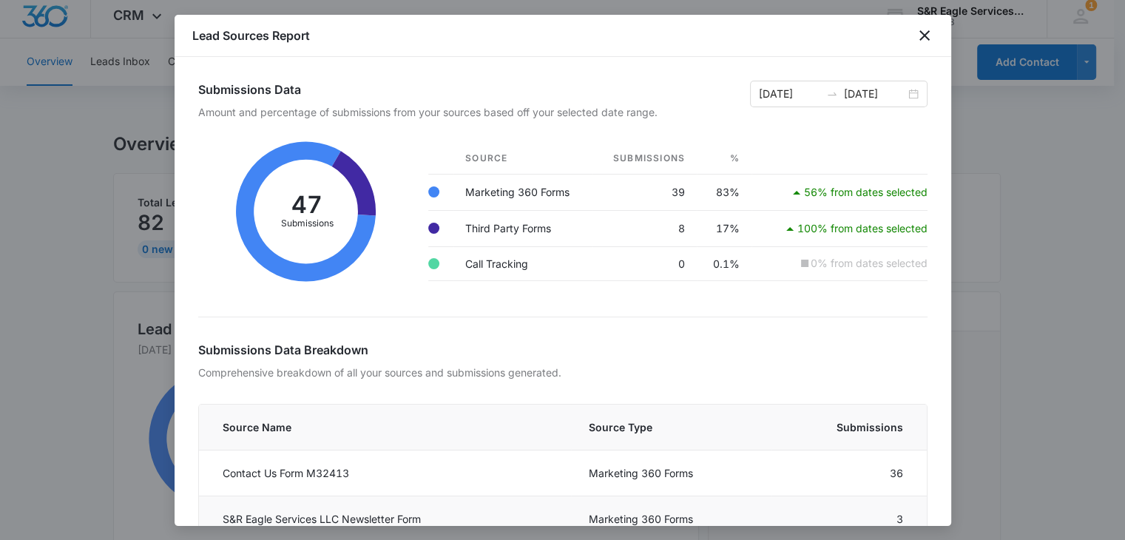
scroll to position [0, 0]
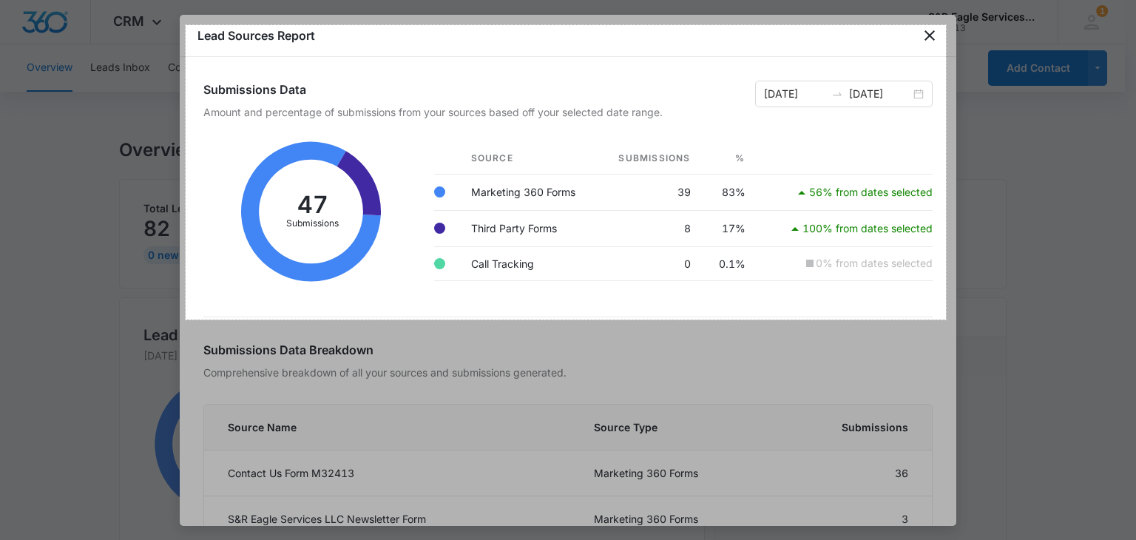
drag, startPoint x: 186, startPoint y: 25, endPoint x: 946, endPoint y: 319, distance: 814.7
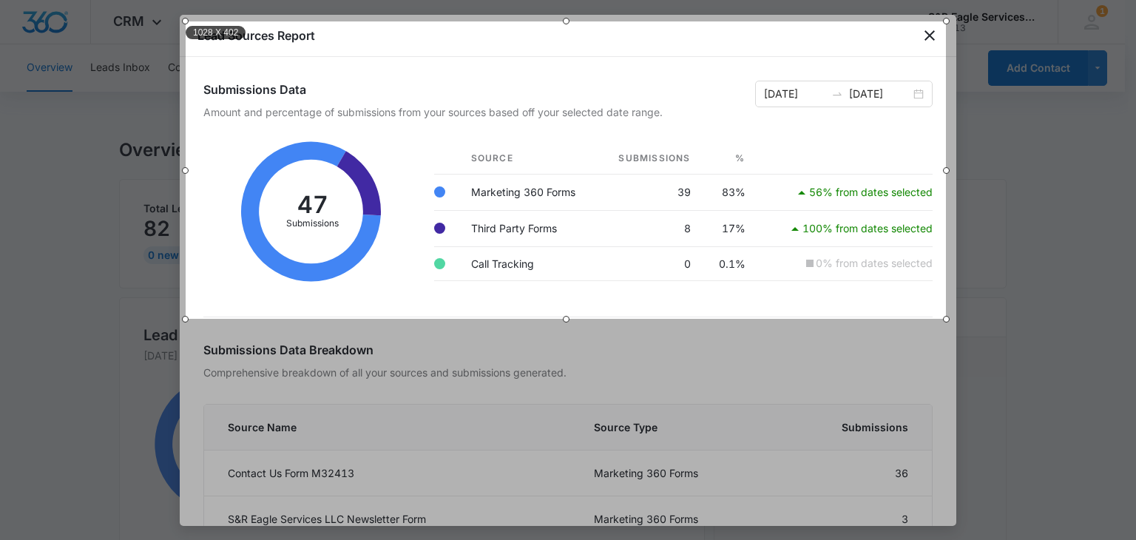
click at [566, 21] on div at bounding box center [566, 21] width 760 height 7
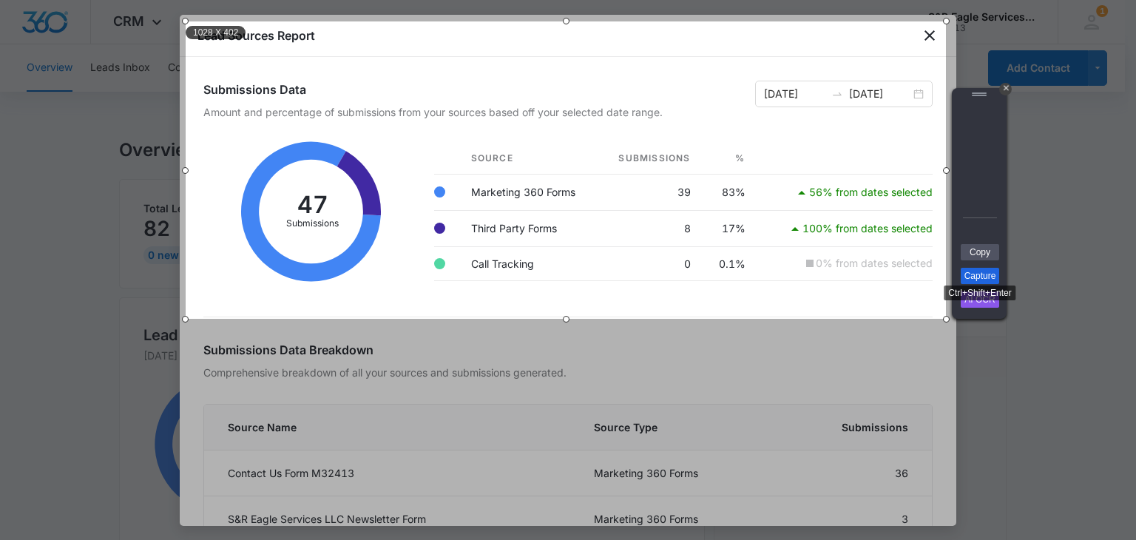
click at [984, 271] on link "Capture" at bounding box center [979, 276] width 38 height 16
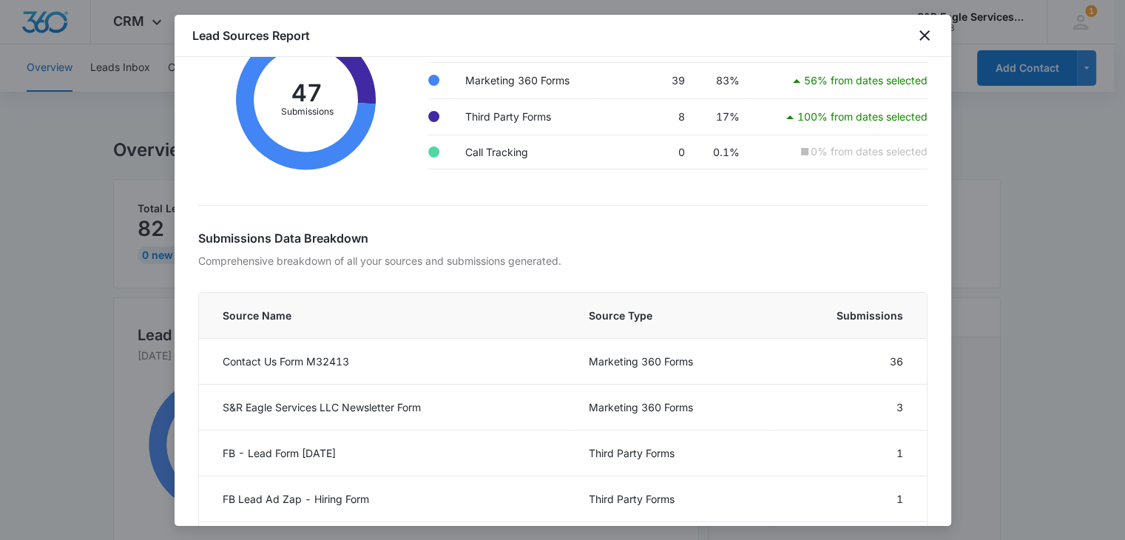
scroll to position [148, 0]
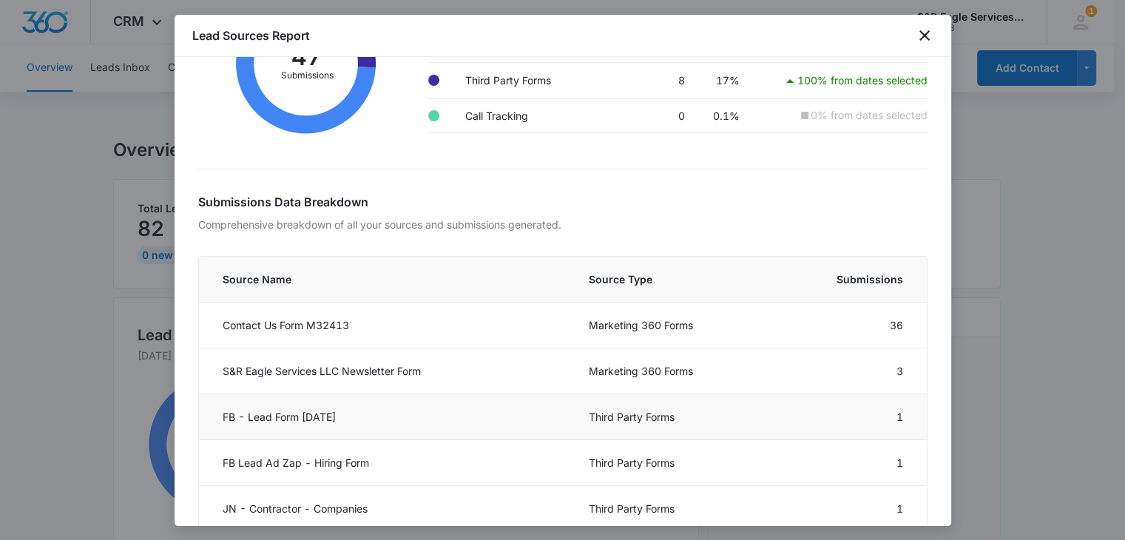
click at [673, 414] on td "Third Party Forms" at bounding box center [671, 417] width 200 height 46
click at [635, 361] on td "Marketing 360 Forms" at bounding box center [671, 371] width 200 height 46
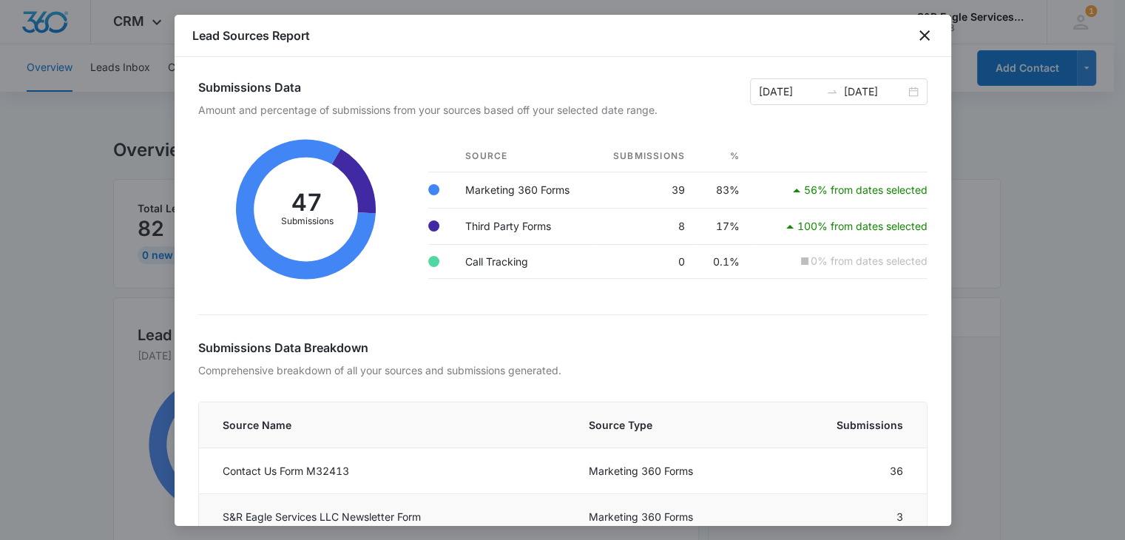
scroll to position [0, 0]
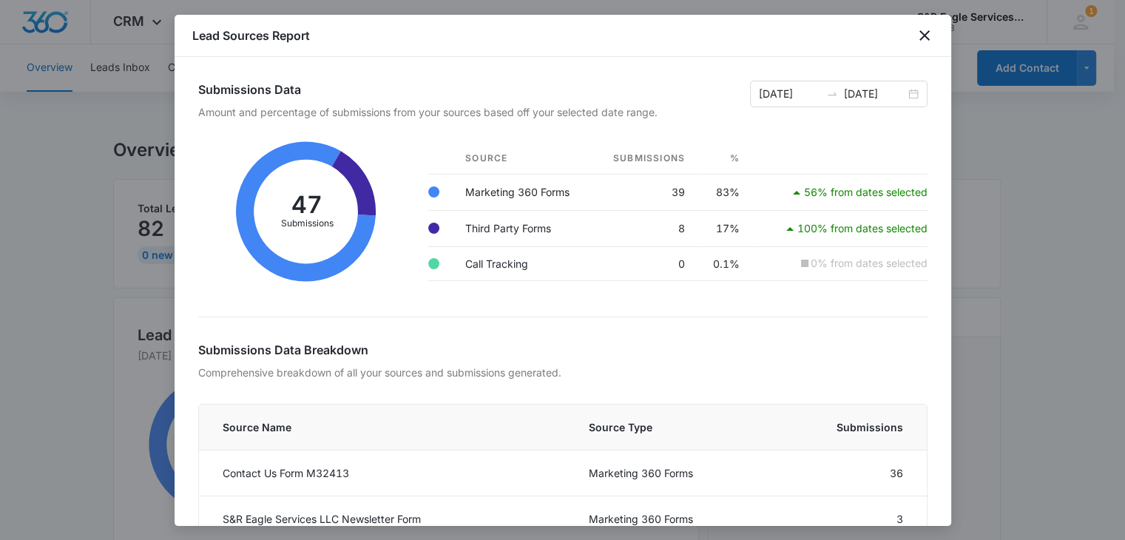
click at [1031, 342] on div at bounding box center [562, 270] width 1125 height 540
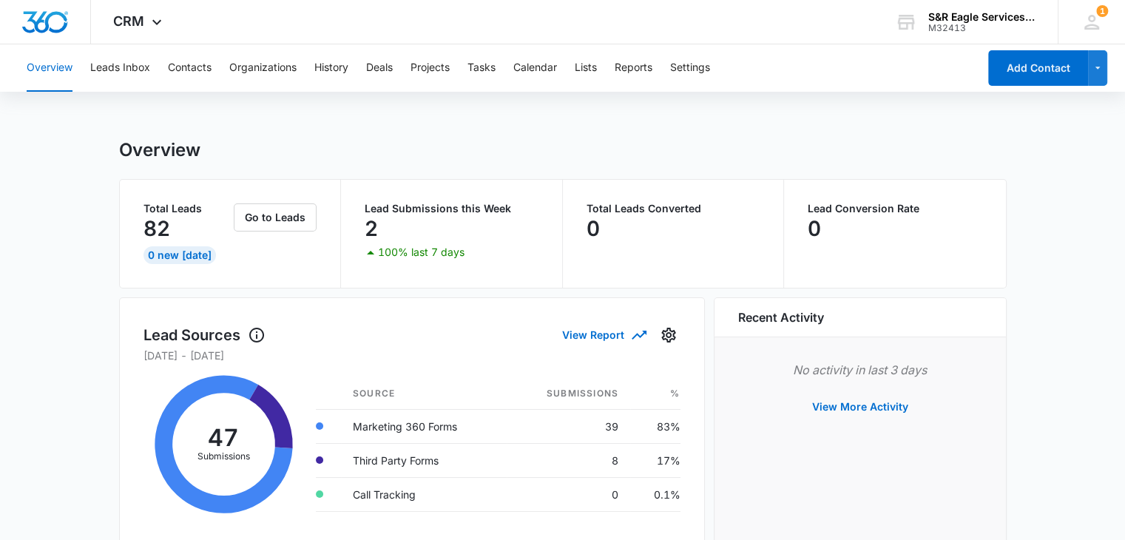
click at [717, 160] on div "Overview" at bounding box center [562, 150] width 887 height 22
